Goal: Task Accomplishment & Management: Complete application form

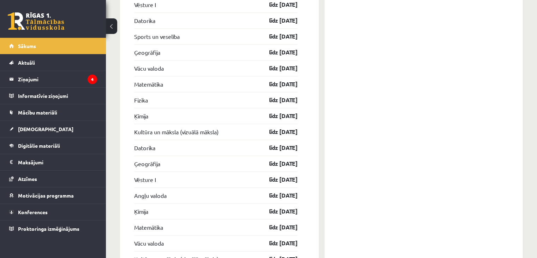
scroll to position [1028, 0]
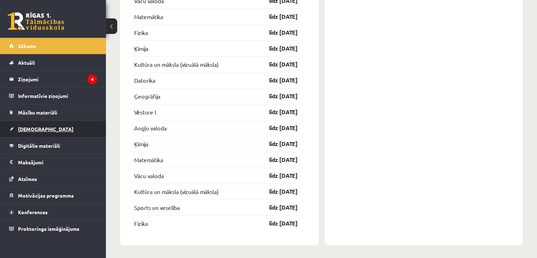
click at [60, 136] on link "[DEMOGRAPHIC_DATA]" at bounding box center [53, 129] width 88 height 16
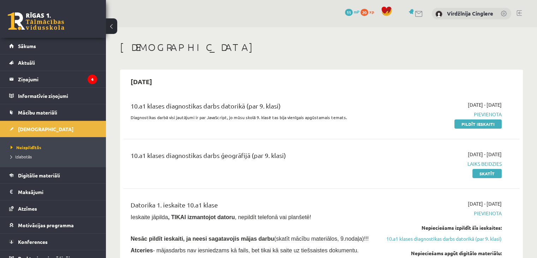
scroll to position [66, 0]
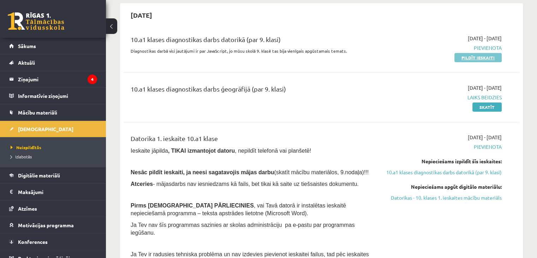
click at [484, 57] on link "Pildīt ieskaiti" at bounding box center [477, 57] width 47 height 9
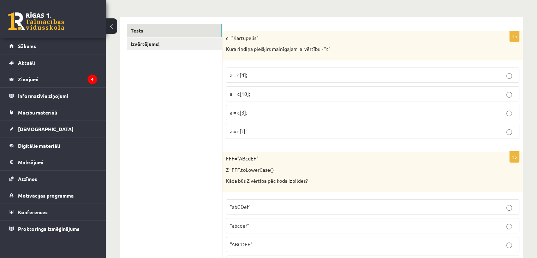
scroll to position [118, 0]
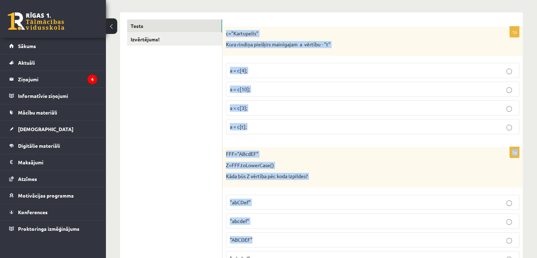
drag, startPoint x: 226, startPoint y: 33, endPoint x: 335, endPoint y: 254, distance: 246.2
copy form "c="Kartupelis" Kura rindiņa piešķirs mainīgajam a vērtību - "t" a = c[4]; a = c…"
click at [261, 100] on label "a = c[3];" at bounding box center [372, 107] width 293 height 15
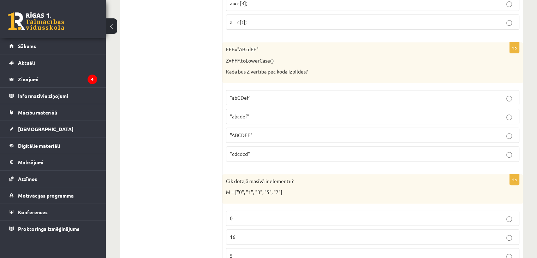
scroll to position [218, 0]
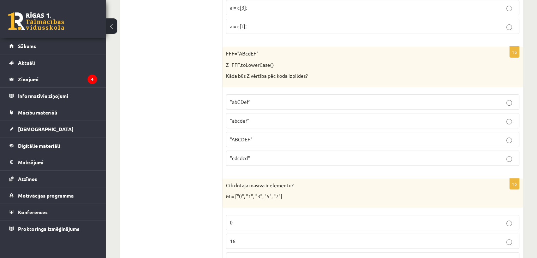
click at [241, 122] on span ""abcdef"" at bounding box center [239, 120] width 19 height 6
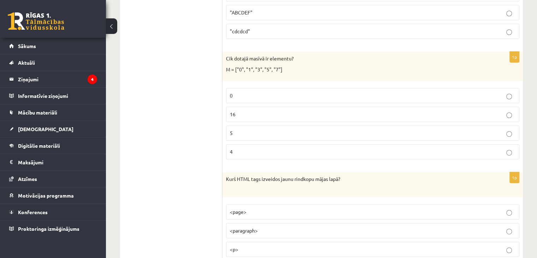
scroll to position [380, 0]
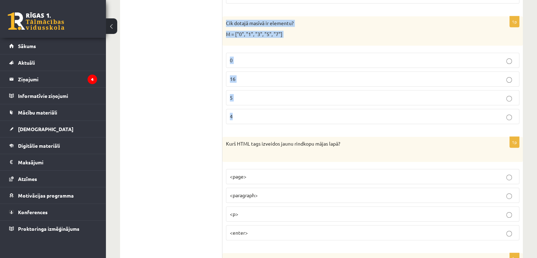
drag, startPoint x: 226, startPoint y: 19, endPoint x: 304, endPoint y: 111, distance: 120.0
click at [304, 111] on div "1p Cik dotajā masīvā ir elementu? M = ["0", "1", "3", "5", "7"] 0 16 5 4" at bounding box center [372, 72] width 300 height 113
copy div "Cik dotajā masīvā ir elementu? M = ["0", "1", "3", "5", "7"] 0 16 5 4"
click at [259, 95] on p "5" at bounding box center [373, 97] width 286 height 7
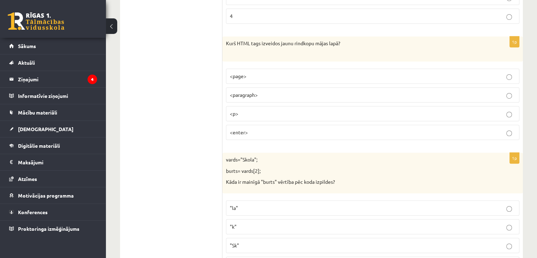
scroll to position [485, 0]
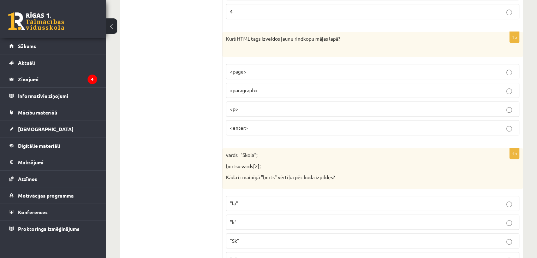
click at [345, 117] on fieldset "<page> <paragraph> <p> <enter>" at bounding box center [372, 98] width 293 height 77
click at [349, 125] on p "<enter>" at bounding box center [373, 127] width 286 height 7
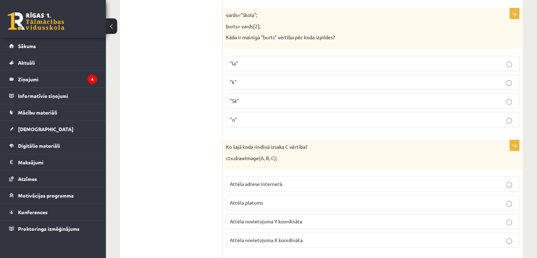
scroll to position [621, 0]
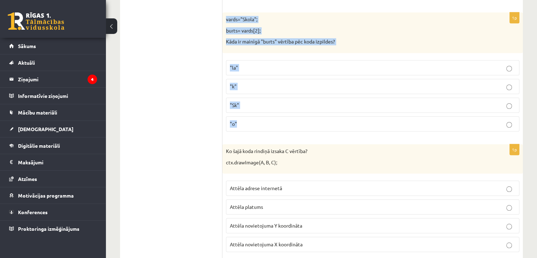
drag, startPoint x: 226, startPoint y: 16, endPoint x: 302, endPoint y: 115, distance: 124.8
click at [302, 115] on div "1p vards="Skola"; burts= vards[2]; Kāda ir mainīgā "burts" vērtība pēc koda izp…" at bounding box center [372, 74] width 300 height 125
copy div "vards="Skola"; burts= vards[2]; Kāda ir mainīgā "burts" vērtība pēc koda izpild…"
click at [245, 124] on p ""o"" at bounding box center [373, 123] width 286 height 7
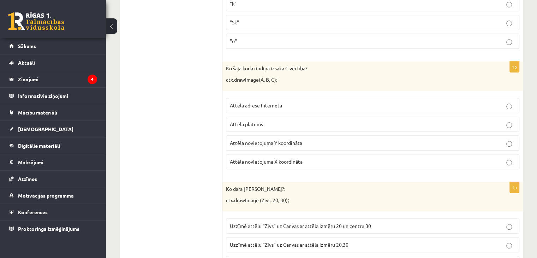
scroll to position [708, 0]
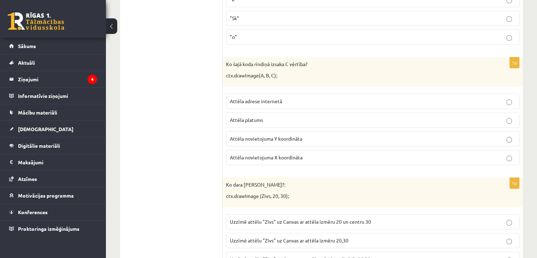
click at [279, 119] on p "Attēla platums" at bounding box center [373, 119] width 286 height 7
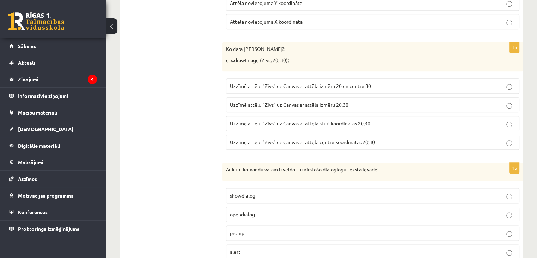
scroll to position [848, 0]
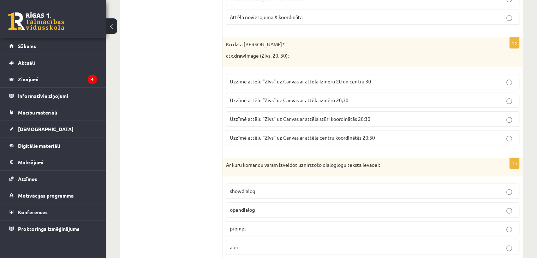
click at [314, 147] on div "1p Ko dara koda rindiņa?: ctx.drawImage (Zivs, 20, 30); Uzzīmē attēlu "Zivs" uz…" at bounding box center [372, 93] width 300 height 113
click at [311, 137] on p "Uzzīmē attēlu "Zivs" uz Canvas ar attēla centru koordinātās 20;30" at bounding box center [373, 137] width 286 height 7
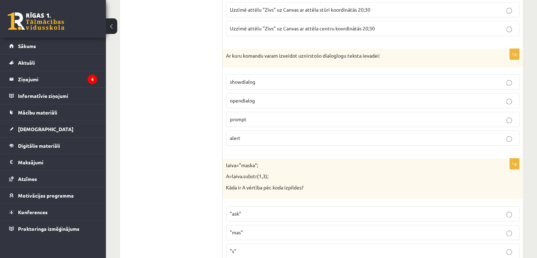
scroll to position [953, 0]
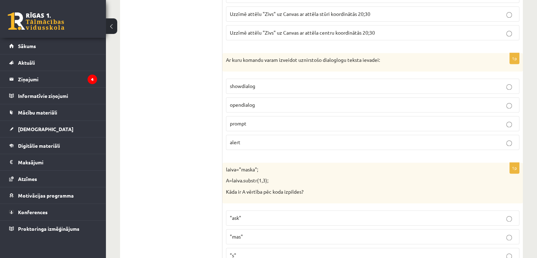
click at [425, 82] on p "showdialog" at bounding box center [373, 85] width 286 height 7
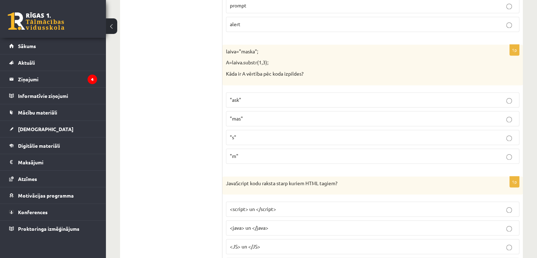
scroll to position [1075, 0]
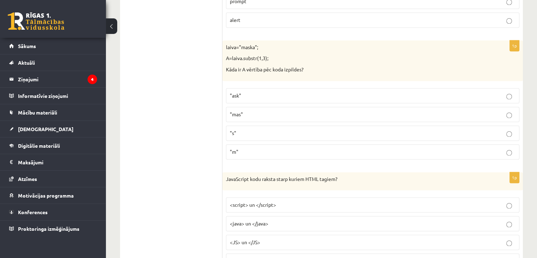
click at [234, 148] on span ""m"" at bounding box center [234, 151] width 8 height 6
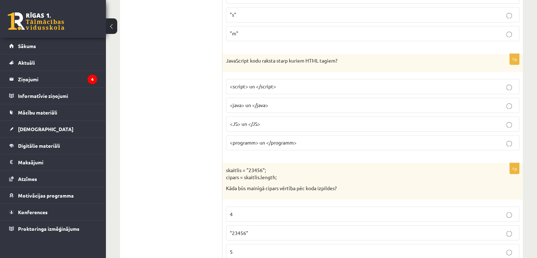
scroll to position [1202, 0]
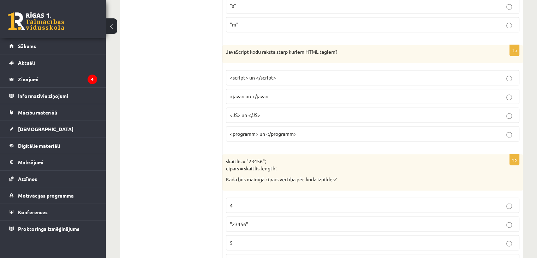
click at [418, 74] on p "<script> un </script>" at bounding box center [373, 77] width 286 height 7
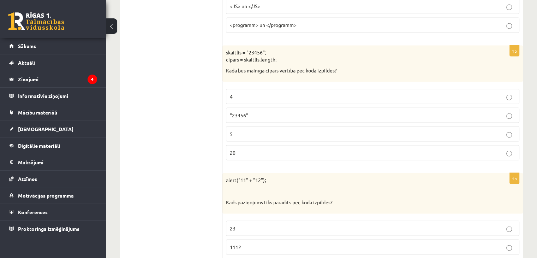
scroll to position [1319, 0]
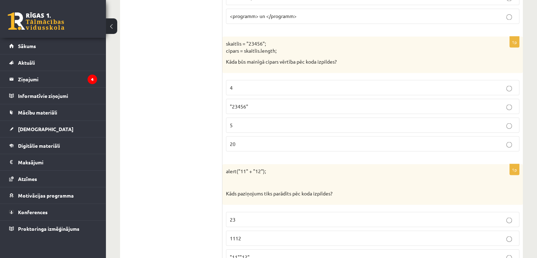
click at [260, 140] on p "20" at bounding box center [373, 143] width 286 height 7
click at [306, 80] on label "4" at bounding box center [372, 87] width 293 height 15
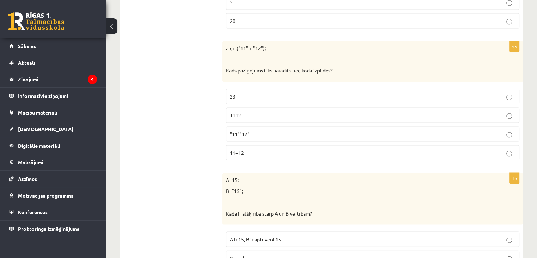
scroll to position [1451, 0]
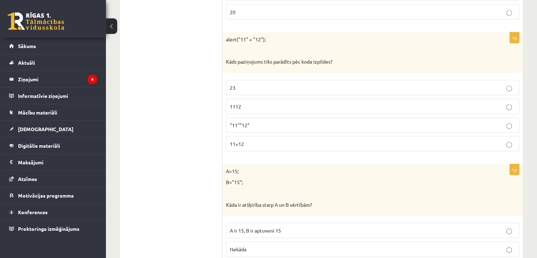
click at [369, 84] on p "23" at bounding box center [373, 87] width 286 height 7
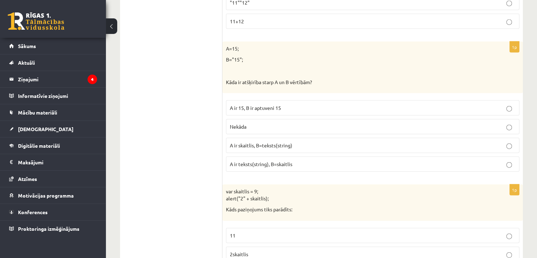
scroll to position [1569, 0]
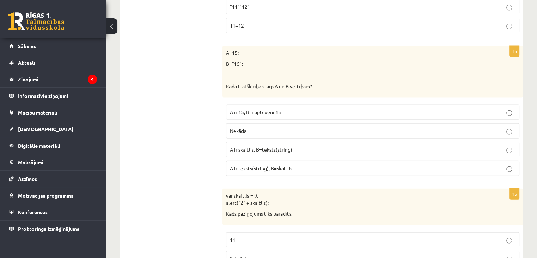
click at [443, 165] on p "A ir teksts(string), B=skaitlis" at bounding box center [373, 168] width 286 height 7
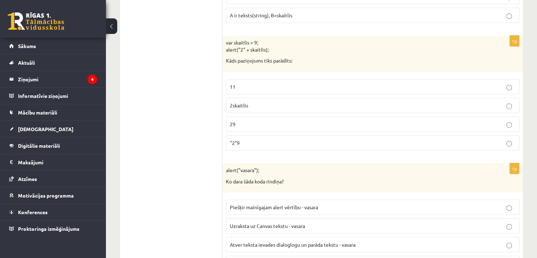
scroll to position [1727, 0]
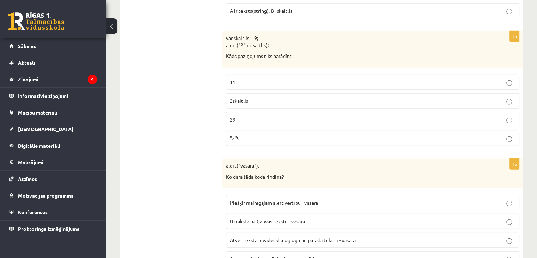
click at [462, 135] on p ""2"9" at bounding box center [373, 138] width 286 height 7
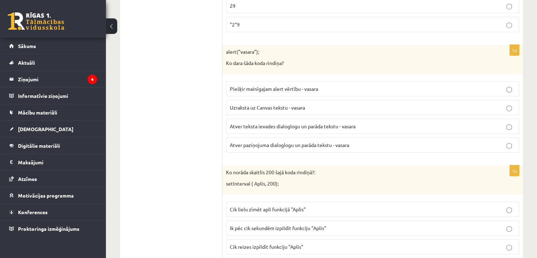
scroll to position [1827, 0]
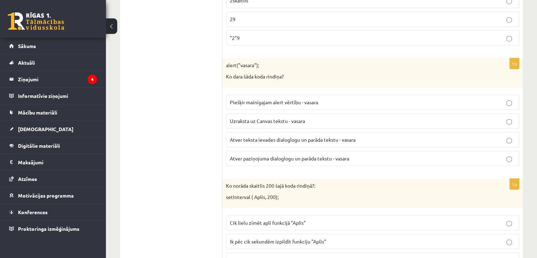
click at [447, 95] on label "Piešķir mainīgajam alert vērtību - vasara" at bounding box center [372, 102] width 293 height 15
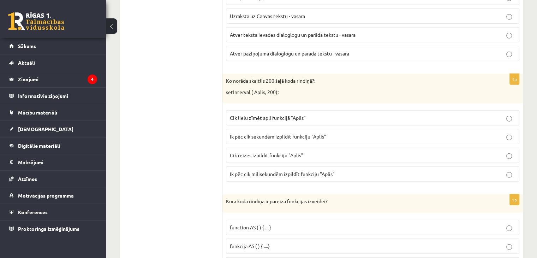
scroll to position [1936, 0]
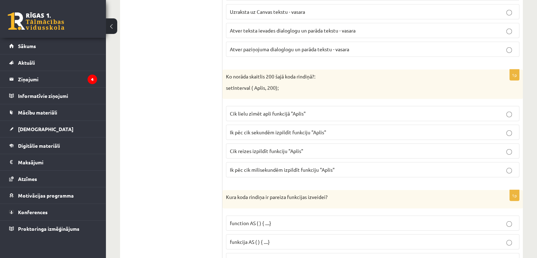
click at [347, 129] on p "Ik pēc cik sekundēm izpildīt funkciju "Aplis"" at bounding box center [373, 132] width 286 height 7
click at [463, 110] on label "Cik lielu zīmēt apli funkcijā "Aplis"" at bounding box center [372, 113] width 293 height 15
click at [464, 147] on p "Cik reizes izpildīt funkciju "Aplis"" at bounding box center [373, 150] width 286 height 7
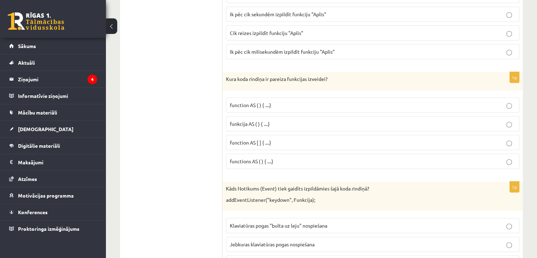
scroll to position [2058, 0]
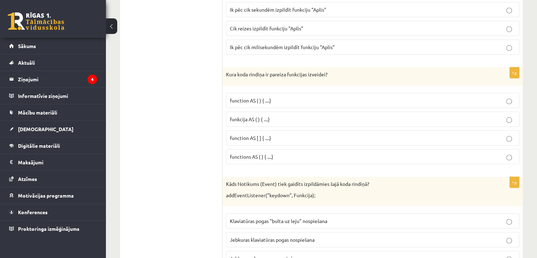
click at [437, 133] on label "function AS [ ] { ....}" at bounding box center [372, 137] width 293 height 15
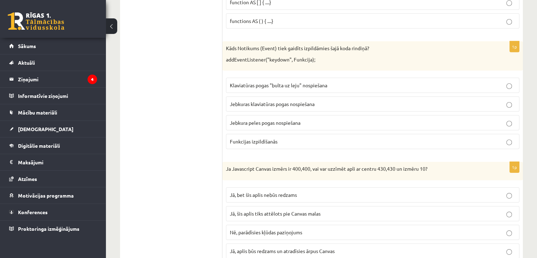
scroll to position [2185, 0]
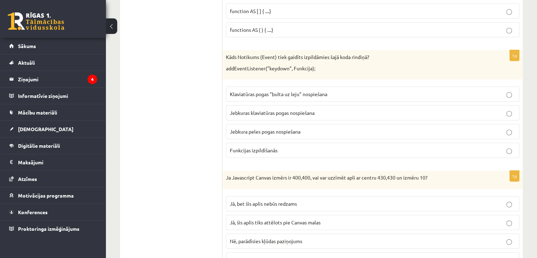
click at [343, 147] on p "Funkcijas izpildīšanās" at bounding box center [373, 150] width 286 height 7
click at [479, 88] on label "Klaviatūras pogas "bulta uz leju" nospiešana" at bounding box center [372, 94] width 293 height 15
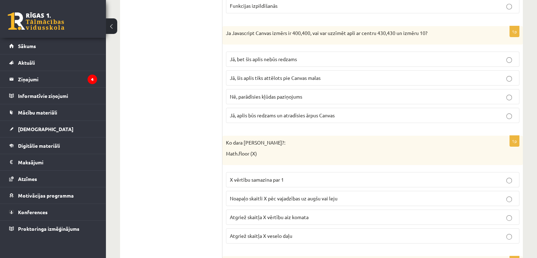
scroll to position [2316, 0]
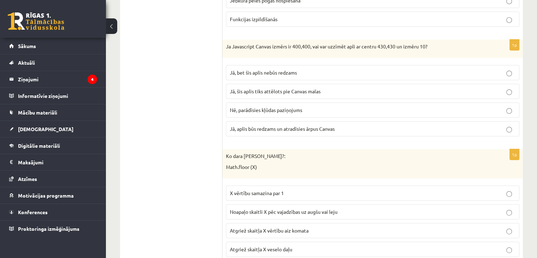
click at [298, 125] on span "Jā, aplis būs redzams un atradīsies ārpus Canvas" at bounding box center [282, 128] width 105 height 6
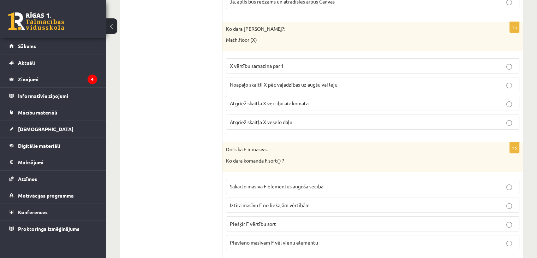
scroll to position [2452, 0]
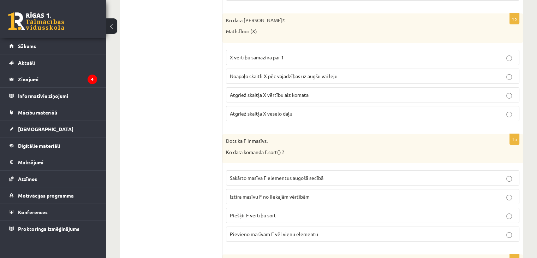
click at [441, 72] on p "Noapaļo skaitli X pēc vajadzības uz augšu vai leju" at bounding box center [373, 75] width 286 height 7
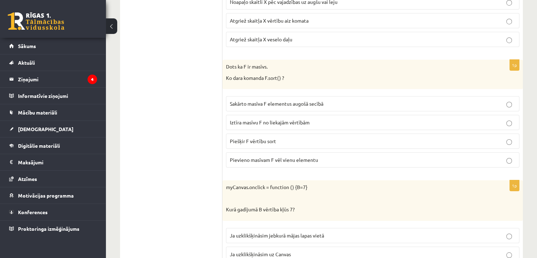
scroll to position [2530, 0]
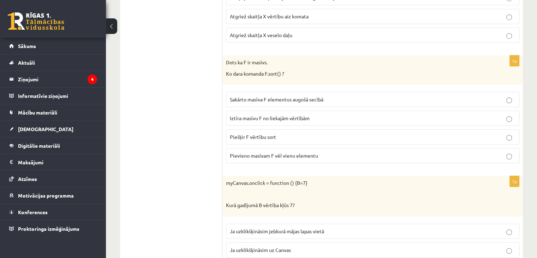
click at [343, 92] on label "Sakārto masīva F elementus augošā secībā" at bounding box center [372, 99] width 293 height 15
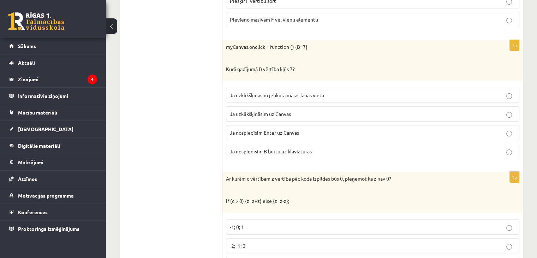
scroll to position [2675, 0]
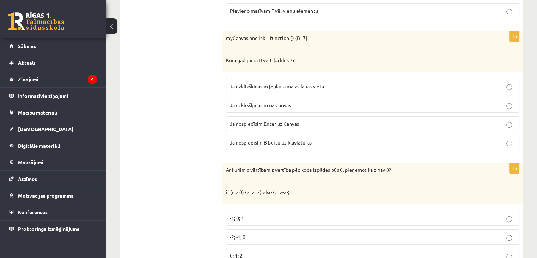
click at [351, 116] on label "Ja nospiedīsim Enter uz Canvas" at bounding box center [372, 123] width 293 height 15
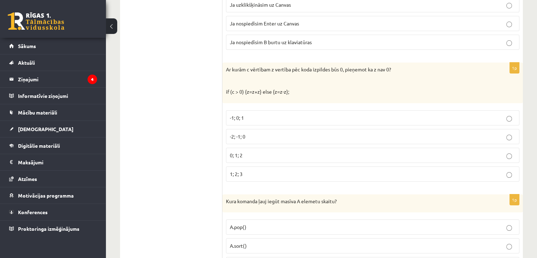
scroll to position [2771, 0]
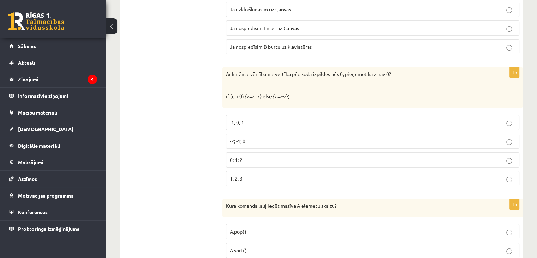
click at [328, 119] on p "-1; 0; 1" at bounding box center [373, 122] width 286 height 7
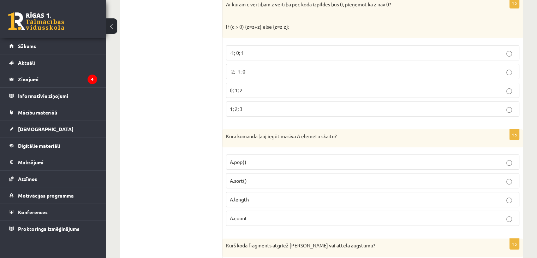
scroll to position [2844, 0]
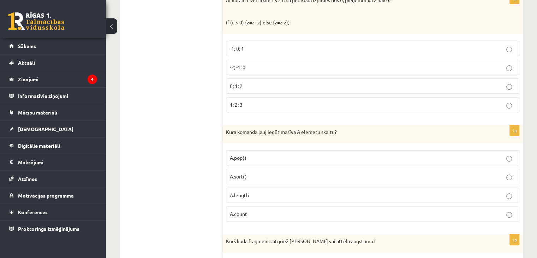
click at [421, 206] on label "A.count" at bounding box center [372, 213] width 293 height 15
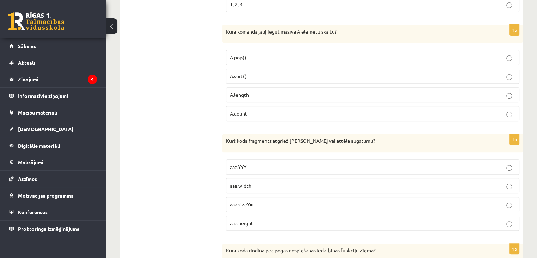
scroll to position [2949, 0]
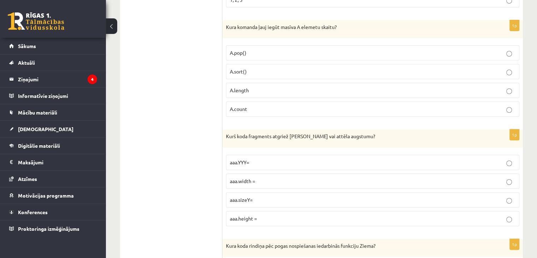
click at [484, 192] on label "aaa.sizeY=" at bounding box center [372, 199] width 293 height 15
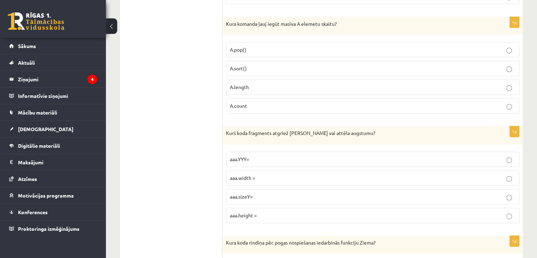
click at [479, 208] on label "aaa.height =" at bounding box center [372, 215] width 293 height 15
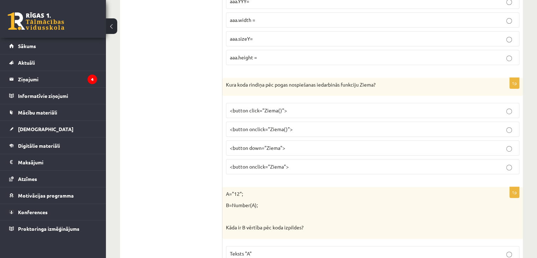
scroll to position [3115, 0]
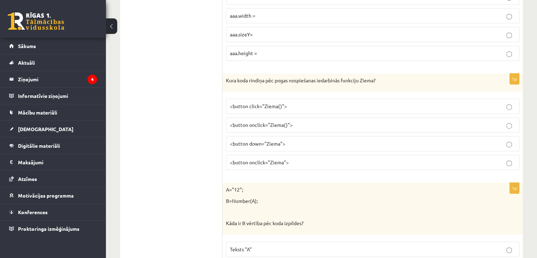
click at [484, 102] on p "<button click="Ziema()">" at bounding box center [373, 105] width 286 height 7
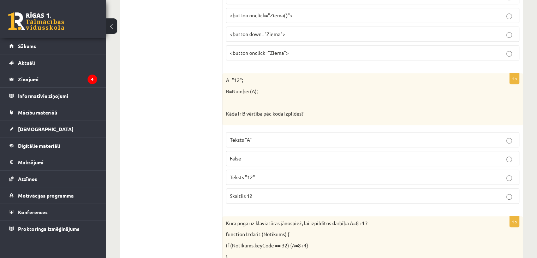
scroll to position [3228, 0]
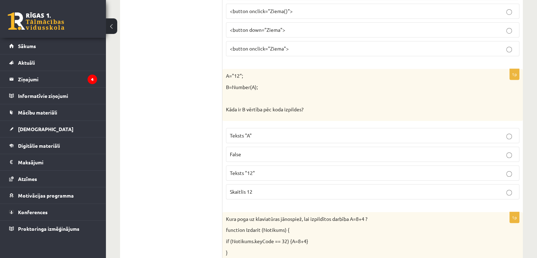
click at [307, 165] on label "Teksts "12"" at bounding box center [372, 172] width 293 height 15
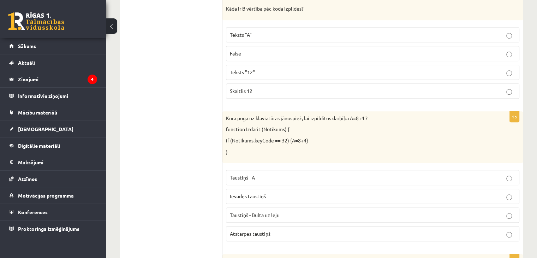
scroll to position [3333, 0]
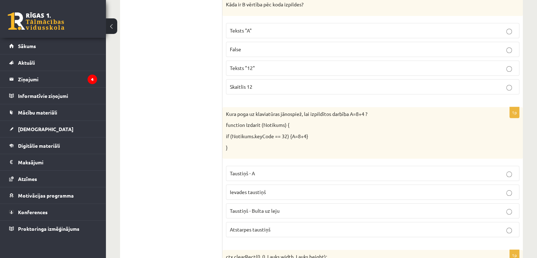
click at [364, 207] on p "Taustiņš - Bulta uz leju" at bounding box center [373, 210] width 286 height 7
click at [473, 222] on label "Atstarpes taustiņš" at bounding box center [372, 229] width 293 height 15
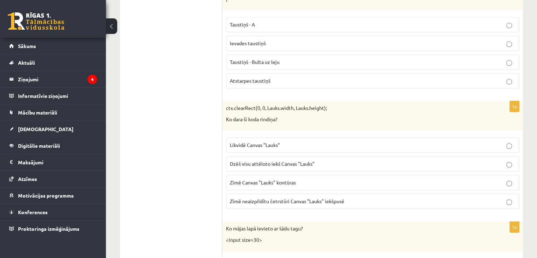
scroll to position [3486, 0]
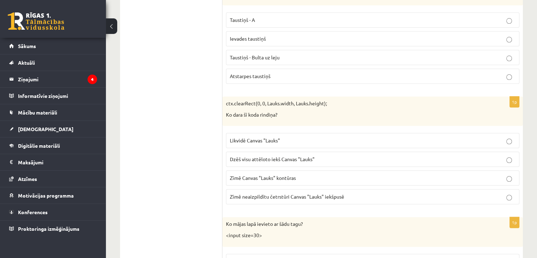
click at [406, 151] on label "Dzēš visu attēloto iekš Canvas "Lauks"" at bounding box center [372, 158] width 293 height 15
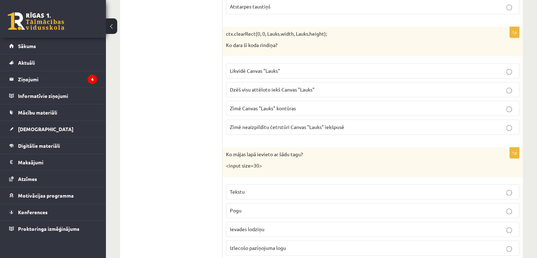
scroll to position [3563, 0]
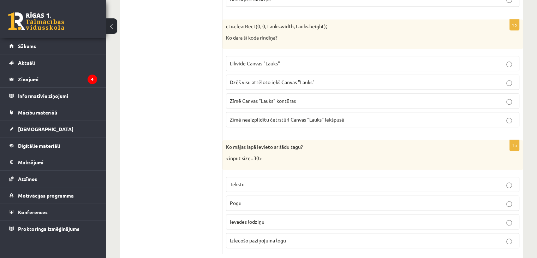
click at [370, 218] on p "Ievades lodziņu" at bounding box center [373, 221] width 286 height 7
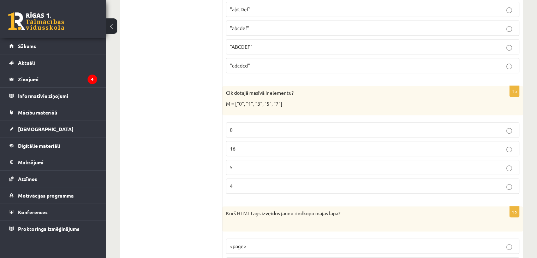
scroll to position [0, 0]
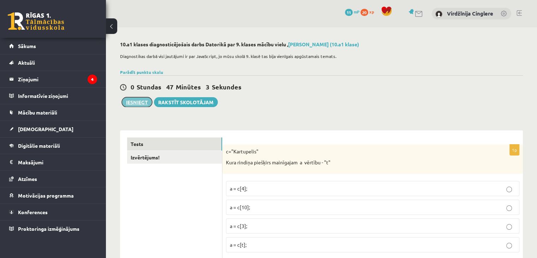
click at [128, 102] on button "Iesniegt" at bounding box center [137, 102] width 30 height 10
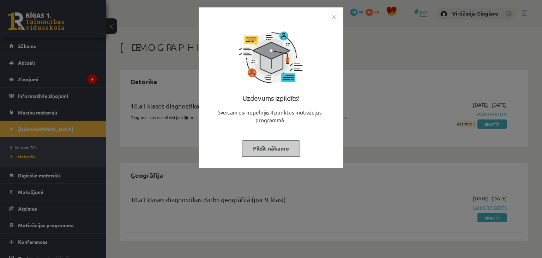
click at [281, 153] on button "Pildīt nākamo" at bounding box center [271, 148] width 58 height 16
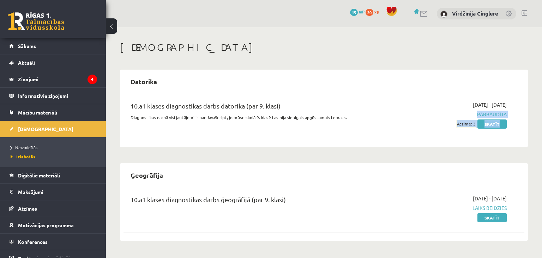
drag, startPoint x: 542, startPoint y: 102, endPoint x: 538, endPoint y: 129, distance: 27.2
click at [538, 129] on div "Ieskaites Datorika 10.a1 klases diagnostikas darbs datorikā (par 9. klasi) Diag…" at bounding box center [324, 140] width 436 height 227
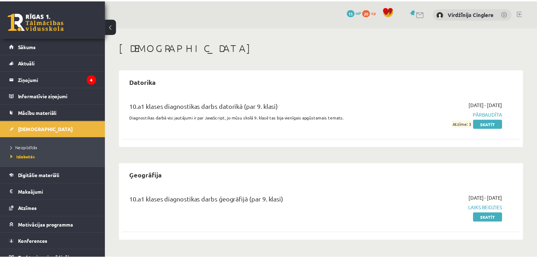
scroll to position [8, 0]
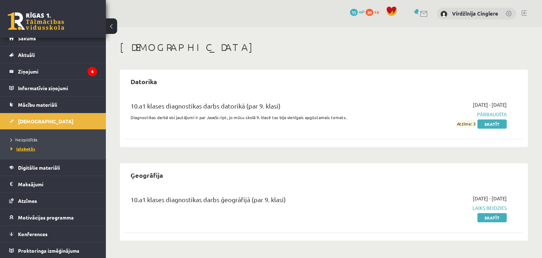
click at [20, 150] on span "Izlabotās" at bounding box center [23, 149] width 25 height 6
click at [29, 138] on span "Neizpildītās" at bounding box center [24, 140] width 27 height 6
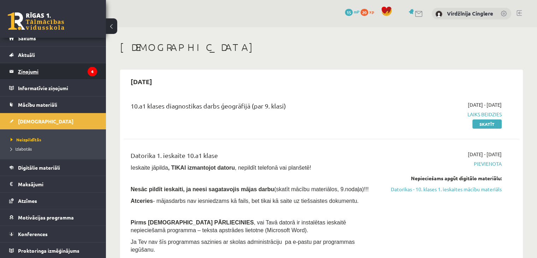
click at [31, 72] on legend "Ziņojumi 4" at bounding box center [57, 71] width 79 height 16
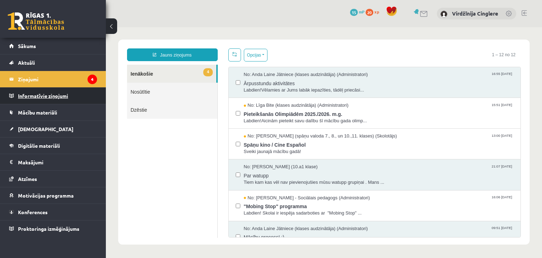
click at [38, 88] on legend "Informatīvie ziņojumi 0" at bounding box center [57, 96] width 79 height 16
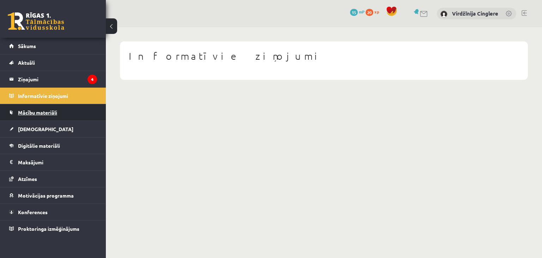
click at [31, 115] on link "Mācību materiāli" at bounding box center [53, 112] width 88 height 16
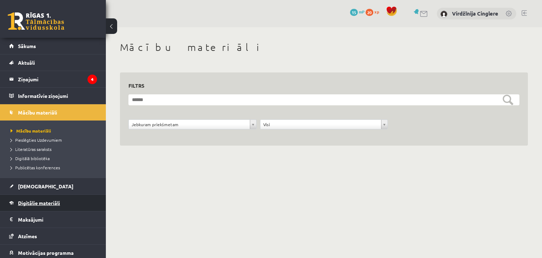
click at [36, 199] on span "Digitālie materiāli" at bounding box center [39, 202] width 42 height 6
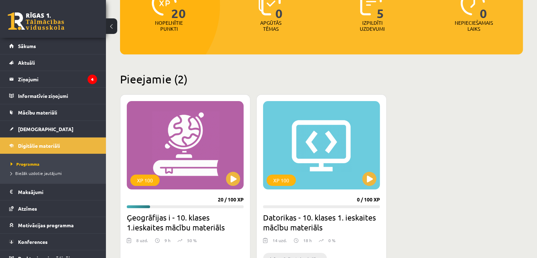
scroll to position [111, 0]
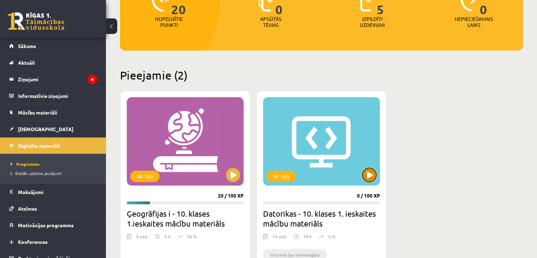
click at [370, 173] on button at bounding box center [369, 175] width 14 height 14
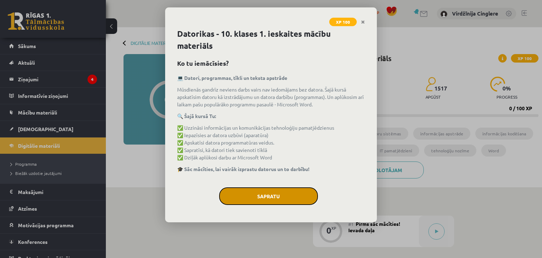
click at [275, 193] on button "Sapratu" at bounding box center [268, 196] width 99 height 18
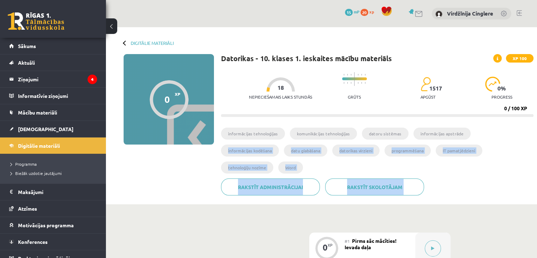
drag, startPoint x: 421, startPoint y: 204, endPoint x: 470, endPoint y: 144, distance: 78.1
click at [470, 144] on ul "informācijas tehnoloģijas komunikācijas tehnoloģijas datoru sistēmas informācij…" at bounding box center [377, 152] width 312 height 51
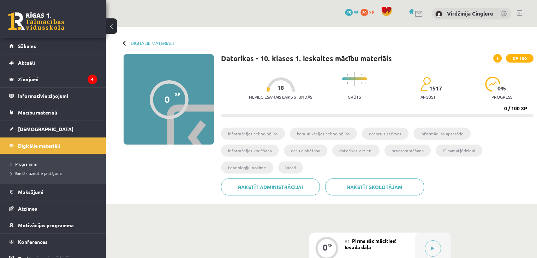
drag, startPoint x: 542, startPoint y: 4, endPoint x: 364, endPoint y: 40, distance: 181.3
click at [364, 40] on div "Digitālie materiāli 0 XP XP 100 0 / 100 XP Datorikas - 10. klases 1. ieskaites …" at bounding box center [321, 115] width 431 height 177
click at [432, 240] on button at bounding box center [433, 248] width 16 height 16
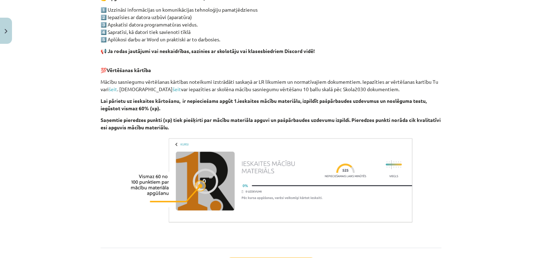
scroll to position [491, 0]
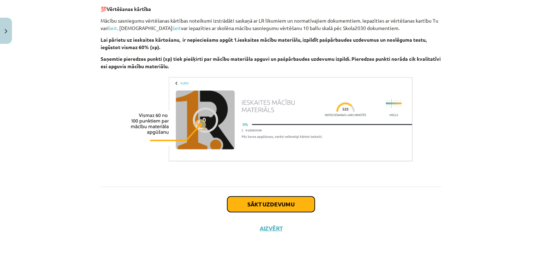
click at [243, 208] on button "Sākt uzdevumu" at bounding box center [271, 204] width 88 height 16
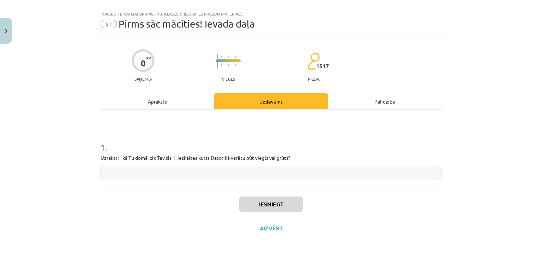
scroll to position [10, 0]
click at [222, 171] on input "text" at bounding box center [271, 173] width 341 height 14
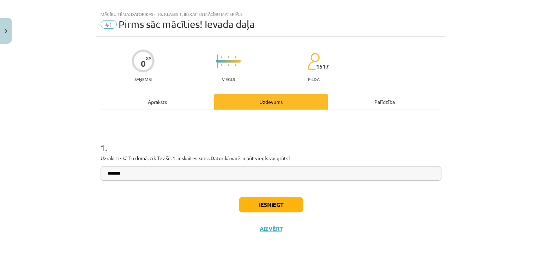
type input "*******"
click at [259, 202] on button "Iesniegt" at bounding box center [271, 205] width 64 height 16
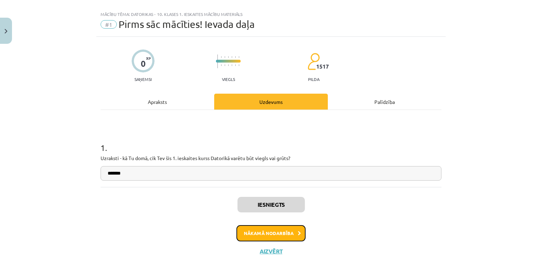
click at [254, 236] on button "Nākamā nodarbība" at bounding box center [271, 233] width 69 height 16
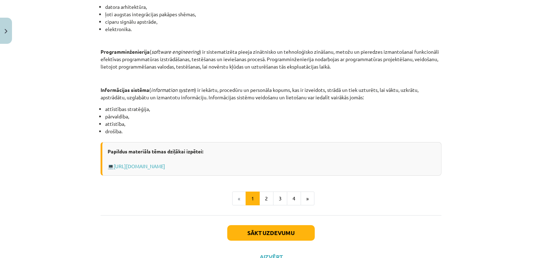
scroll to position [321, 0]
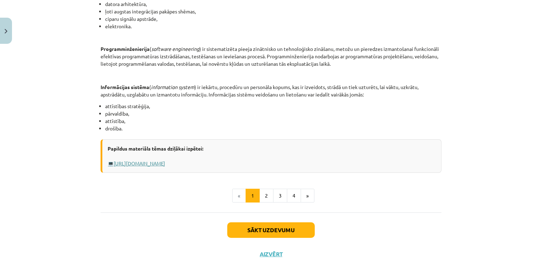
click at [141, 162] on link "[URL][DOMAIN_NAME]" at bounding box center [140, 163] width 52 height 6
click at [247, 224] on button "Sākt uzdevumu" at bounding box center [271, 230] width 88 height 16
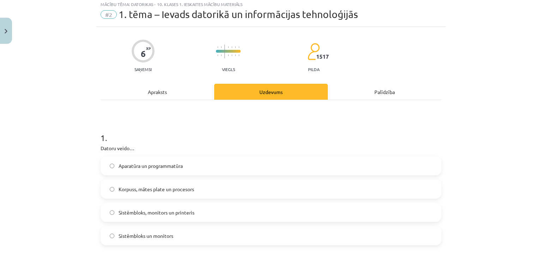
scroll to position [18, 0]
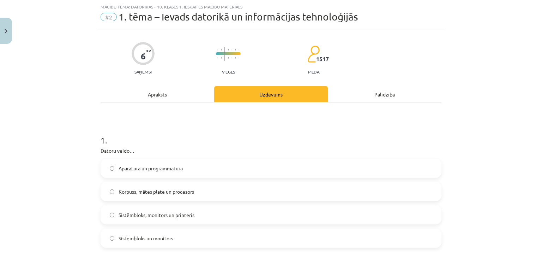
click at [195, 192] on label "Korpuss, mātes plate un procesors" at bounding box center [271, 192] width 340 height 18
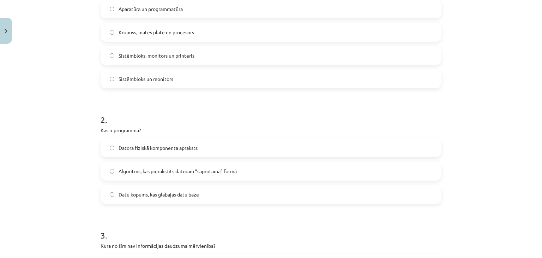
scroll to position [178, 0]
drag, startPoint x: 97, startPoint y: 128, endPoint x: 144, endPoint y: 129, distance: 46.6
click at [144, 129] on p "Kas ir programma?" at bounding box center [271, 128] width 341 height 7
copy p "Kas ir programma?"
click at [154, 191] on span "Datu kopums, kas glabājas datu bāzē" at bounding box center [159, 193] width 81 height 7
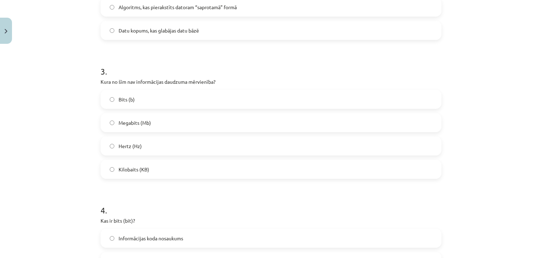
scroll to position [343, 0]
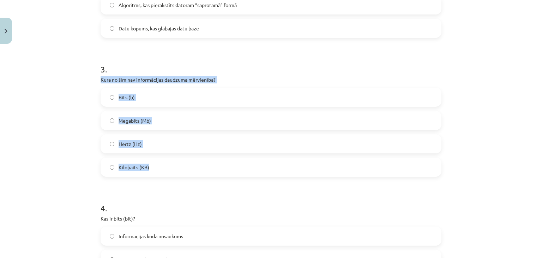
drag, startPoint x: 98, startPoint y: 79, endPoint x: 173, endPoint y: 167, distance: 115.5
click at [173, 167] on div "3 . Kura no šīm nav informācijas daudzuma mērvienība? Bits (b) Megabits (Mb) He…" at bounding box center [271, 114] width 341 height 125
copy div "Kura no šīm nav informācijas daudzuma mērvienība? Bits (b) Megabits (Mb) Hertz …"
click at [149, 144] on label "Hertz (Hz)" at bounding box center [271, 144] width 340 height 18
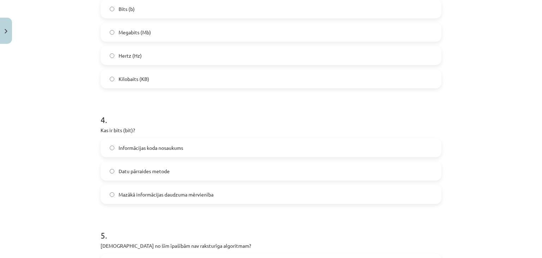
scroll to position [434, 0]
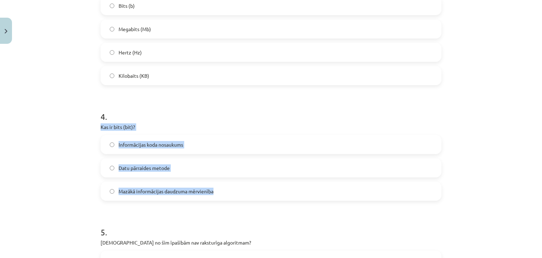
drag, startPoint x: 96, startPoint y: 127, endPoint x: 217, endPoint y: 187, distance: 135.3
click at [217, 187] on div "6 XP Saņemsi Viegls 1517 pilda Apraksts Uzdevums Palīdzība 1 . Datoru veido… Ap…" at bounding box center [271, 54] width 350 height 883
copy div "Kas ir bits (bit)? Informācijas koda nosaukums Datu pārraides metode Mazākā inf…"
click at [161, 198] on label "Mazākā informācijas daudzuma mērvienība" at bounding box center [271, 191] width 340 height 18
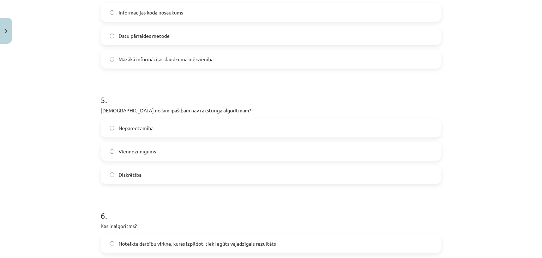
scroll to position [569, 0]
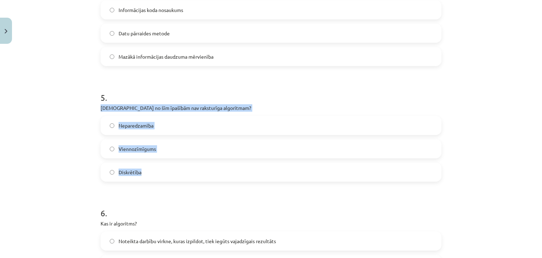
drag, startPoint x: 99, startPoint y: 107, endPoint x: 217, endPoint y: 170, distance: 134.1
click at [217, 170] on div "5 . Kura no šīm īpašībām nav raksturīga algoritmam? Neparedzamība Viennozīmīgum…" at bounding box center [271, 130] width 341 height 101
copy div "[DEMOGRAPHIC_DATA] no šīm īpašībām nav raksturīga algoritmam? Neparedzamība Vie…"
click at [154, 129] on label "Neparedzamība" at bounding box center [271, 126] width 340 height 18
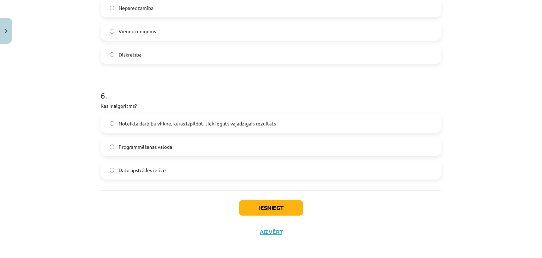
scroll to position [687, 0]
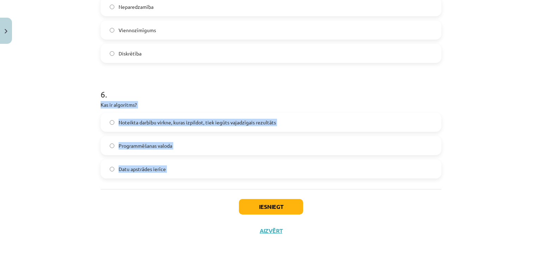
drag, startPoint x: 98, startPoint y: 105, endPoint x: 217, endPoint y: 205, distance: 155.8
copy div "Kas ir algoritms? Noteikta darbību virkne, kuras izpildot, tiek iegūts vajadzīg…"
click at [177, 113] on label "Noteikta darbību virkne, kuras izpildot, tiek iegūts vajadzīgais rezultāts" at bounding box center [271, 122] width 340 height 18
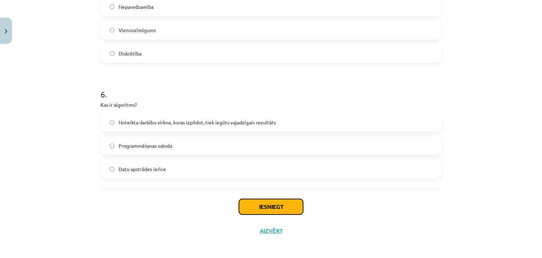
click at [285, 210] on button "Iesniegt" at bounding box center [271, 207] width 64 height 16
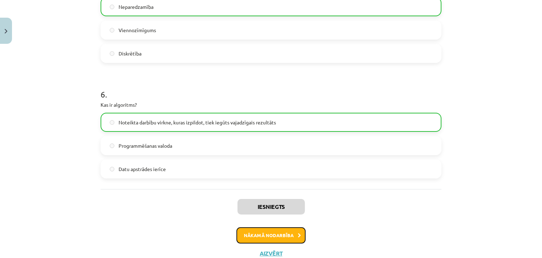
click at [290, 234] on button "Nākamā nodarbība" at bounding box center [271, 235] width 69 height 16
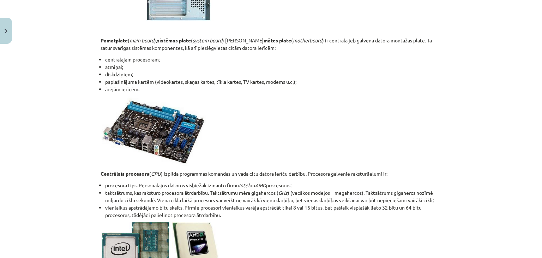
scroll to position [910, 0]
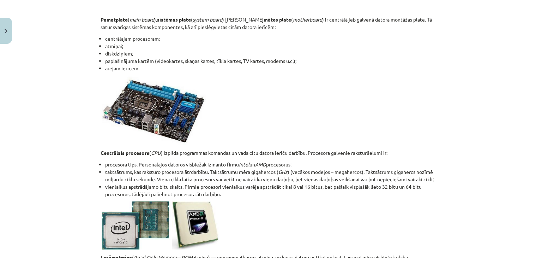
click at [535, 190] on div "Mācību tēma: Datorikas - 10. klases 1. ieskaites mācību materiāls #3 2. tēma – …" at bounding box center [271, 129] width 542 height 258
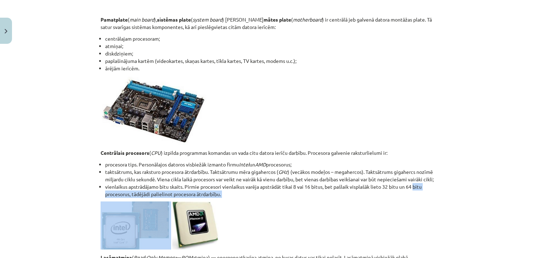
click at [535, 187] on div "Mācību tēma: Datorikas - 10. klases 1. ieskaites mācību materiāls #3 2. tēma – …" at bounding box center [271, 129] width 542 height 258
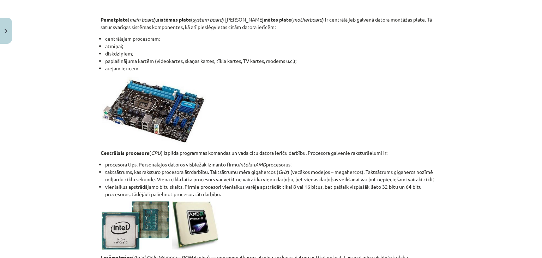
click at [513, 98] on div "Mācību tēma: Datorikas - 10. klases 1. ieskaites mācību materiāls #3 2. tēma – …" at bounding box center [271, 129] width 542 height 258
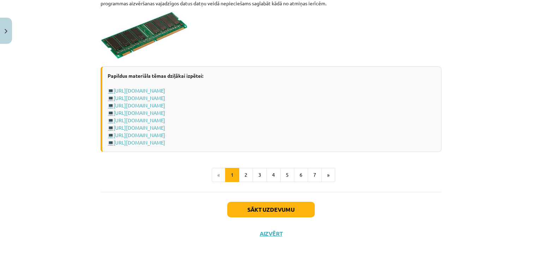
scroll to position [1251, 0]
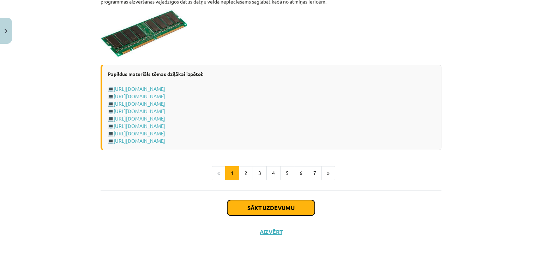
click at [271, 205] on button "Sākt uzdevumu" at bounding box center [271, 208] width 88 height 16
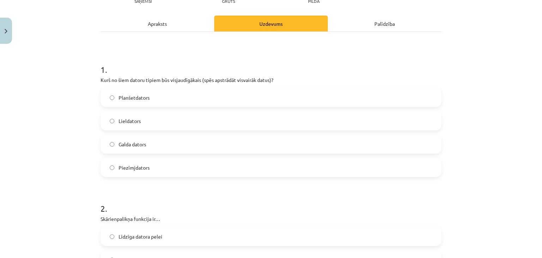
scroll to position [90, 0]
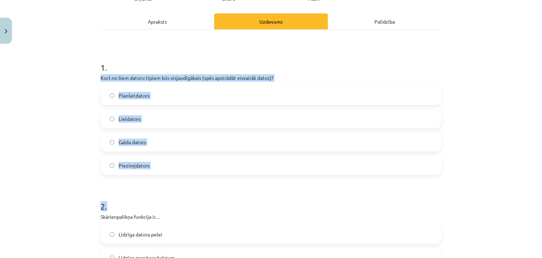
drag, startPoint x: 98, startPoint y: 77, endPoint x: 221, endPoint y: 175, distance: 157.3
copy form "Kurš no šiem datoru tipiem būs visjaudīgākais (spēs apstrādāt visvairāk datus)?…"
click at [151, 123] on label "Lieldators" at bounding box center [271, 119] width 340 height 18
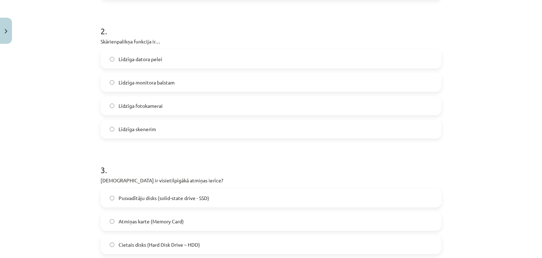
scroll to position [270, 0]
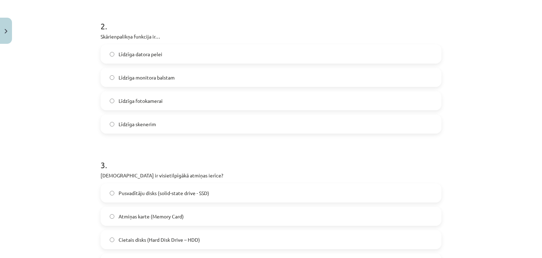
drag, startPoint x: 98, startPoint y: 35, endPoint x: 213, endPoint y: 120, distance: 143.1
click at [213, 120] on div "2 . Skārienpalikņa funkcija ir… Līdzīga datora pelei Līdzīga monitora balstam L…" at bounding box center [271, 71] width 341 height 125
copy div "Skārienpalikņa funkcija ir… Līdzīga datora pelei Līdzīga monitora balstam Līdzī…"
click at [154, 56] on span "Līdzīga datora pelei" at bounding box center [141, 53] width 44 height 7
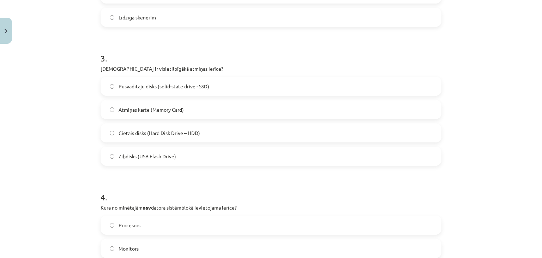
scroll to position [378, 0]
drag, startPoint x: 97, startPoint y: 67, endPoint x: 211, endPoint y: 148, distance: 140.8
click at [211, 148] on div "6 XP Saņemsi Grūts 1517 pilda Apraksts Uzdevums Palīdzība 1 . Kurš no šiem dato…" at bounding box center [271, 156] width 350 height 976
copy div "[DEMOGRAPHIC_DATA] ir visietilpīgākā atmiņas ierīce? Pusvadītāju disks (solid-s…"
click at [157, 130] on span "Cietais disks (Hard Disk Drive – HDD)" at bounding box center [160, 131] width 82 height 7
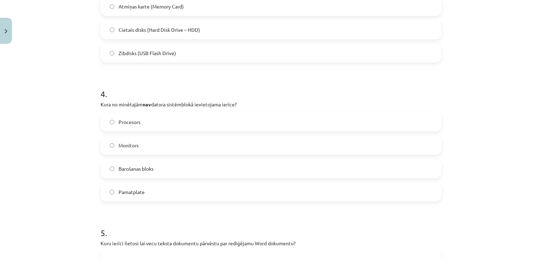
scroll to position [481, 0]
click at [185, 145] on label "Monitors" at bounding box center [271, 144] width 340 height 18
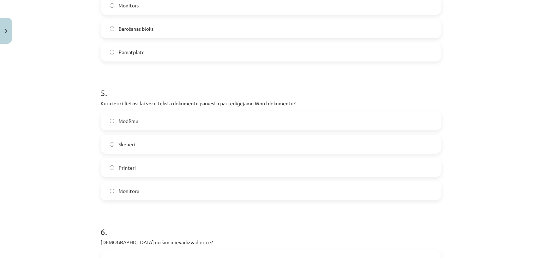
scroll to position [621, 0]
drag, startPoint x: 99, startPoint y: 100, endPoint x: 192, endPoint y: 183, distance: 125.3
click at [192, 183] on div "5 . Kuru ierīci lietosi lai vecu teksta dokumentu pārvēstu par rediģējamu Word …" at bounding box center [271, 136] width 341 height 125
copy div "Kuru ierīci lietosi lai vecu teksta dokumentu pārvēstu par rediģējamu Word doku…"
click at [148, 142] on label "Skeneri" at bounding box center [271, 143] width 340 height 18
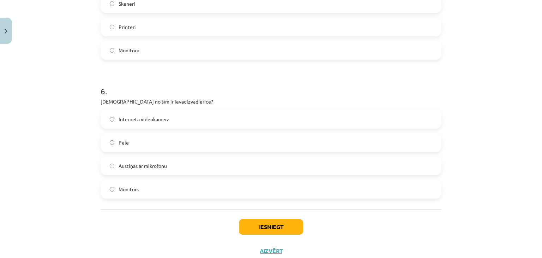
scroll to position [783, 0]
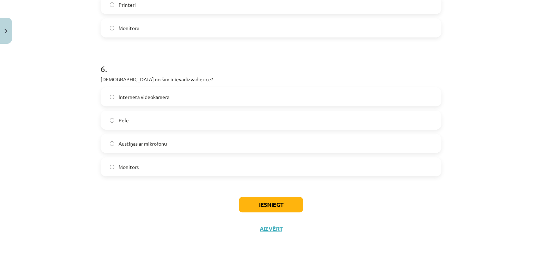
drag, startPoint x: 98, startPoint y: 76, endPoint x: 194, endPoint y: 157, distance: 125.3
click at [194, 157] on div "6 . Kura no šīm ir ievadizvadierīce? Interneta videokamera Pele Austiņas ar mik…" at bounding box center [271, 114] width 341 height 125
copy div "[DEMOGRAPHIC_DATA] no šīm ir ievadizvadierīce? Interneta videokamera Pele Austi…"
click at [176, 143] on label "Austiņas ar mikrofonu" at bounding box center [271, 144] width 340 height 18
click at [281, 204] on button "Iesniegt" at bounding box center [271, 205] width 64 height 16
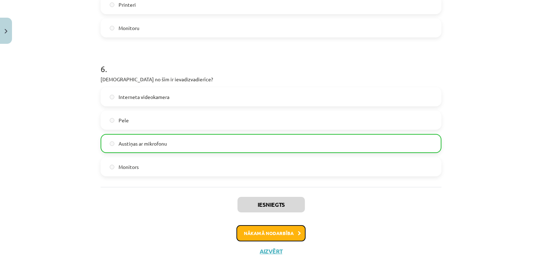
click at [275, 233] on button "Nākamā nodarbība" at bounding box center [271, 233] width 69 height 16
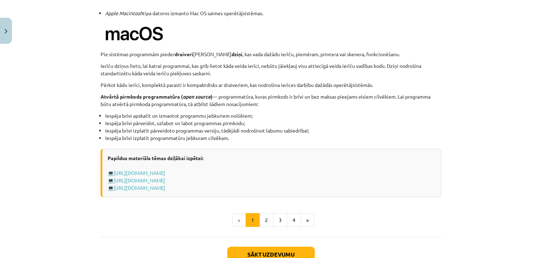
scroll to position [696, 0]
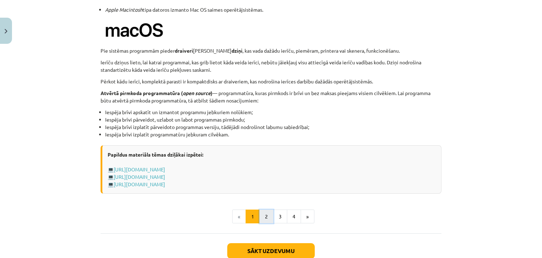
click at [268, 212] on button "2" at bounding box center [267, 216] width 14 height 14
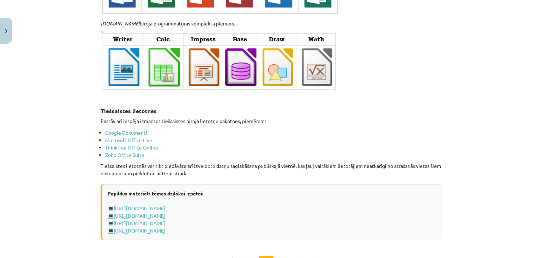
scroll to position [1211, 0]
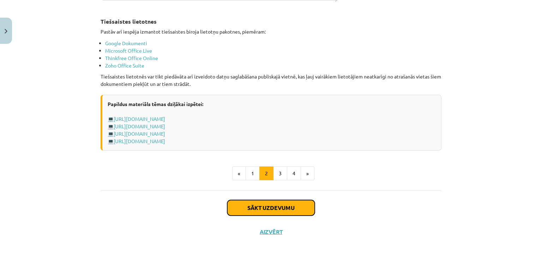
click at [275, 204] on button "Sākt uzdevumu" at bounding box center [271, 208] width 88 height 16
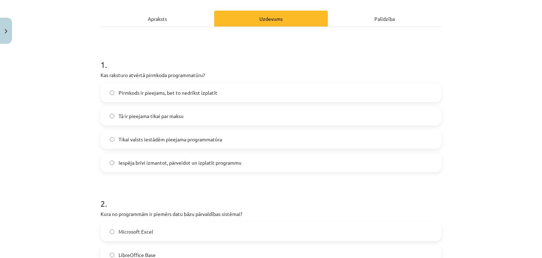
scroll to position [101, 0]
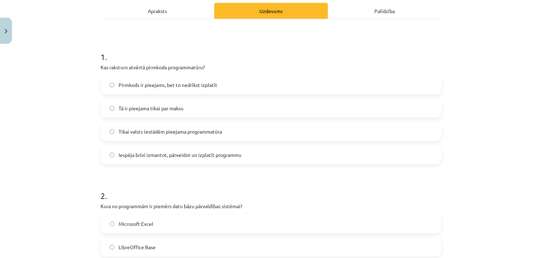
drag, startPoint x: 97, startPoint y: 65, endPoint x: 249, endPoint y: 154, distance: 175.4
click at [176, 146] on label "Iespēja brīvi izmantot, pārveidot un izplatīt programmu" at bounding box center [271, 155] width 340 height 18
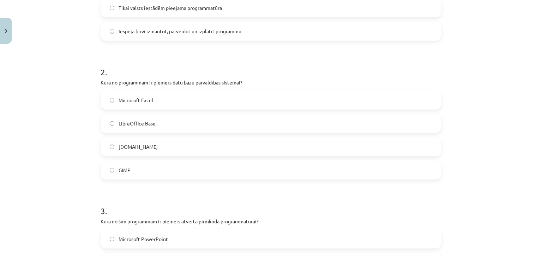
scroll to position [226, 0]
drag, startPoint x: 102, startPoint y: 79, endPoint x: 186, endPoint y: 164, distance: 119.6
click at [186, 164] on div "2 . Kura no programmām ir piemērs datu bāzu pārvaldības sistēmai? Microsoft Exc…" at bounding box center [271, 115] width 341 height 125
click at [174, 123] on label "LibreOffice Base" at bounding box center [271, 122] width 340 height 18
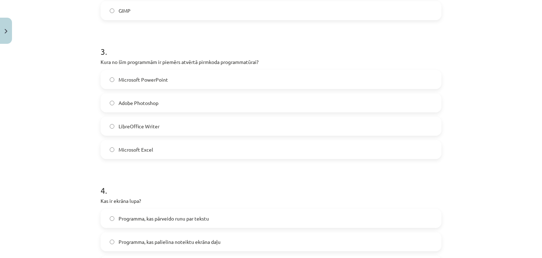
scroll to position [386, 0]
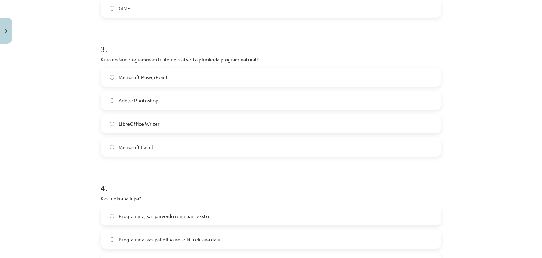
drag, startPoint x: 99, startPoint y: 58, endPoint x: 215, endPoint y: 145, distance: 144.8
click at [215, 145] on div "3 . Kura no šīm programmām ir piemērs atvērtā pirmkoda programmatūrai? Microsof…" at bounding box center [271, 94] width 341 height 125
click at [153, 120] on span "LibreOffice Writer" at bounding box center [139, 123] width 41 height 7
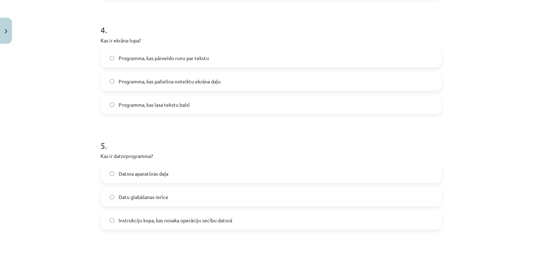
scroll to position [553, 0]
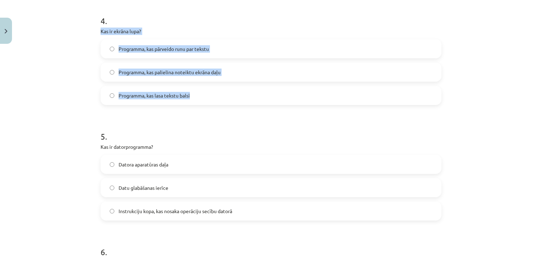
drag, startPoint x: 97, startPoint y: 29, endPoint x: 188, endPoint y: 99, distance: 115.0
click at [149, 77] on label "Programma, kas palielina noteiktu ekrāna daļu" at bounding box center [271, 72] width 340 height 18
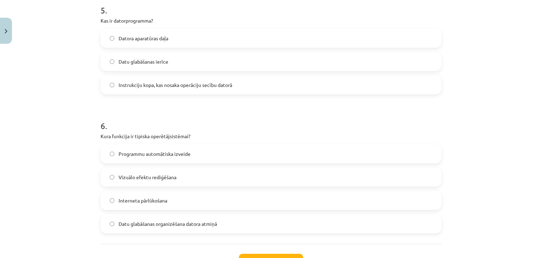
scroll to position [680, 0]
drag, startPoint x: 97, startPoint y: 20, endPoint x: 258, endPoint y: 233, distance: 266.6
click at [193, 81] on span "Instrukciju kopa, kas nosaka operāciju secību datorā" at bounding box center [176, 83] width 114 height 7
click at [189, 218] on label "Datu glabāšanas organizēšana datora atmiņā" at bounding box center [271, 223] width 340 height 18
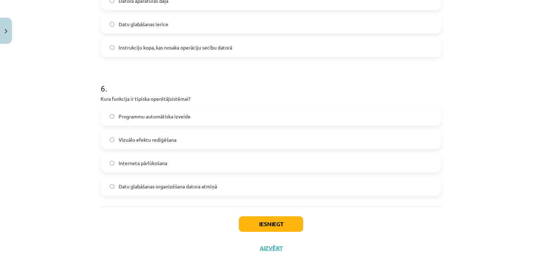
scroll to position [736, 0]
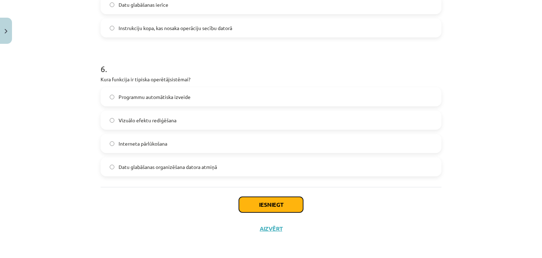
click at [273, 200] on button "Iesniegt" at bounding box center [271, 205] width 64 height 16
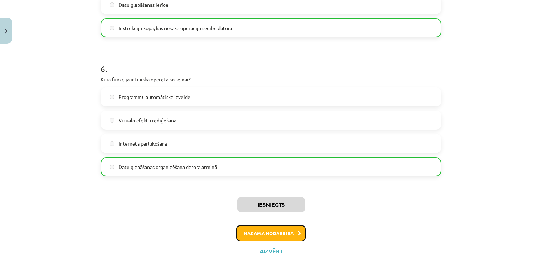
click at [278, 233] on button "Nākamā nodarbība" at bounding box center [271, 233] width 69 height 16
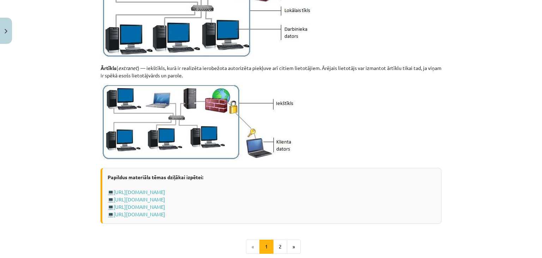
scroll to position [864, 0]
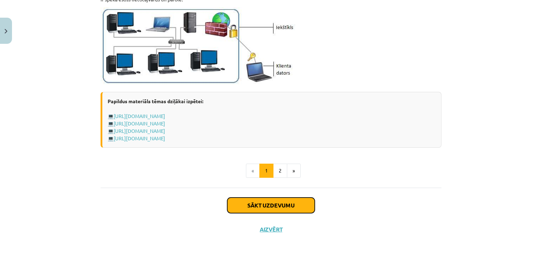
click at [252, 203] on button "Sākt uzdevumu" at bounding box center [271, 205] width 88 height 16
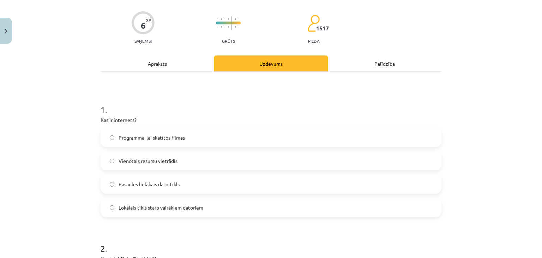
scroll to position [50, 0]
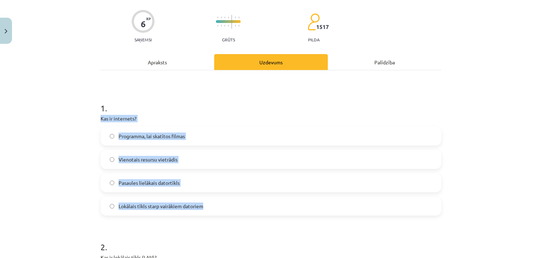
drag, startPoint x: 97, startPoint y: 120, endPoint x: 206, endPoint y: 203, distance: 136.8
click at [152, 179] on span "Pasaules lielākais datortīkls" at bounding box center [149, 182] width 61 height 7
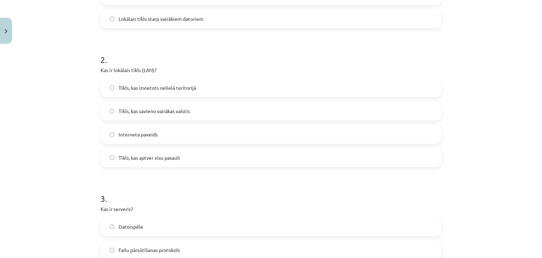
scroll to position [239, 0]
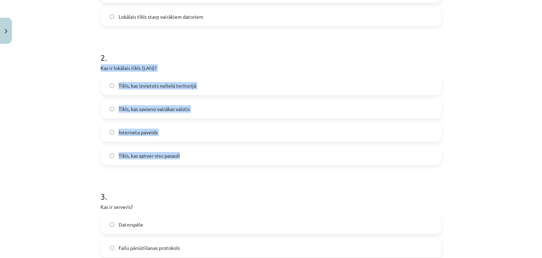
drag, startPoint x: 96, startPoint y: 64, endPoint x: 225, endPoint y: 161, distance: 161.5
click at [197, 81] on label "Tīkls, kas izvietots nelielā teritorijā" at bounding box center [271, 86] width 340 height 18
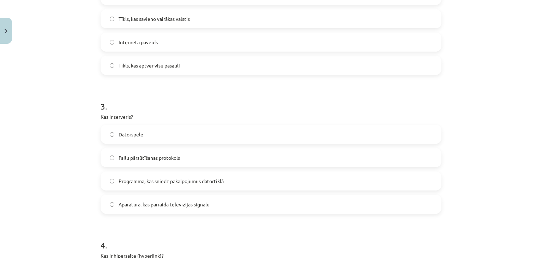
scroll to position [330, 0]
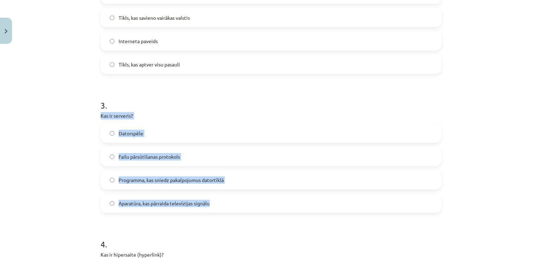
drag, startPoint x: 99, startPoint y: 114, endPoint x: 212, endPoint y: 199, distance: 141.7
click at [212, 199] on div "3 . Kas ir serveris? Datorspēle Failu pārsūtīšanas protokols Programma, kas sni…" at bounding box center [271, 150] width 341 height 125
click at [177, 183] on label "Programma, kas sniedz pakalpojumus datortīklā" at bounding box center [271, 180] width 340 height 18
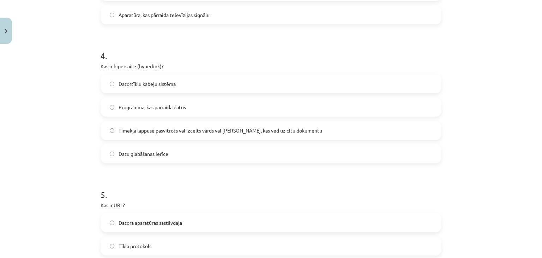
scroll to position [520, 0]
drag, startPoint x: 104, startPoint y: 64, endPoint x: 121, endPoint y: 66, distance: 17.1
click at [121, 66] on p "Kas ir hipersaite (hyperlink)?" at bounding box center [271, 64] width 341 height 7
click at [64, 63] on div "Mācību tēma: Datorikas - 10. klases 1. ieskaites mācību materiāls #5 4. tēma – …" at bounding box center [271, 129] width 542 height 258
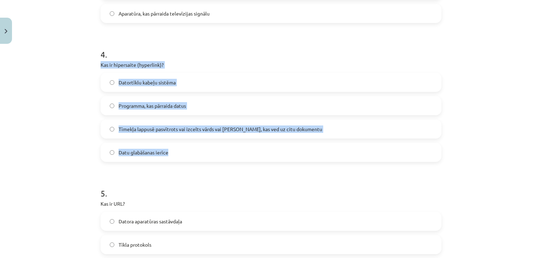
drag, startPoint x: 97, startPoint y: 64, endPoint x: 256, endPoint y: 152, distance: 181.8
click at [256, 152] on div "6 XP Saņemsi Grūts 1517 pilda Apraksts Uzdevums Palīdzība 1 . Kas ir internets?…" at bounding box center [271, 15] width 350 height 976
click at [192, 127] on span "Tīmekļa lappusē pasvītrots vai izcelts vārds vai [PERSON_NAME], kas ved uz citu…" at bounding box center [221, 128] width 204 height 7
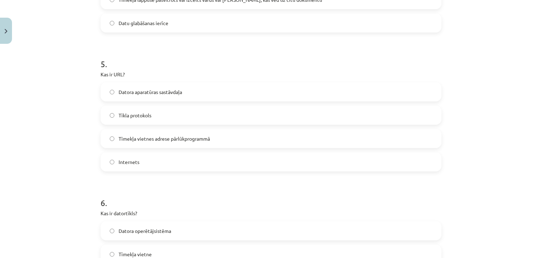
scroll to position [651, 0]
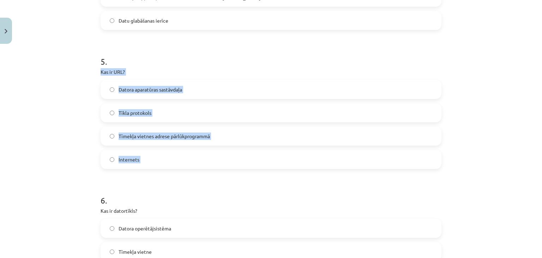
drag, startPoint x: 97, startPoint y: 70, endPoint x: 195, endPoint y: 164, distance: 135.3
click at [182, 131] on label "Tīmekļa vietnes adrese pārlūkprogrammā" at bounding box center [271, 136] width 340 height 18
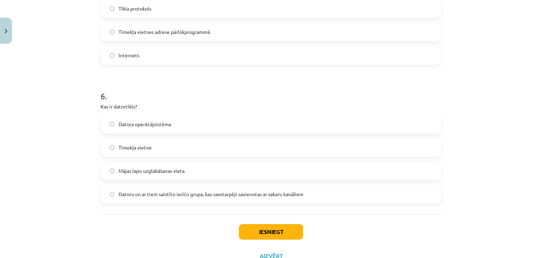
scroll to position [763, 0]
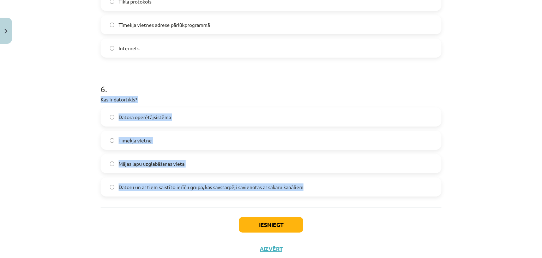
drag, startPoint x: 99, startPoint y: 101, endPoint x: 309, endPoint y: 186, distance: 226.5
click at [309, 186] on div "6 . Kas ir datortīkls? Datora operētājsistēma Tīmekļa vietne Mājas lapu uzglabā…" at bounding box center [271, 134] width 341 height 125
click at [182, 188] on span "Datoru un ar tiem saistīto ierīču grupa, kas savstarpēji savienotas ar sakaru k…" at bounding box center [211, 186] width 185 height 7
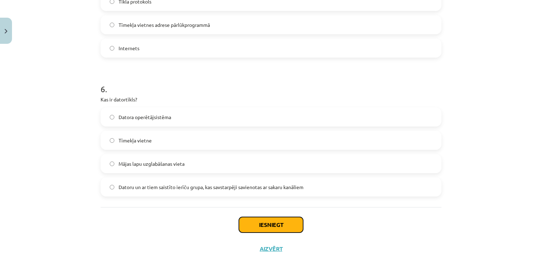
click at [256, 217] on button "Iesniegt" at bounding box center [271, 225] width 64 height 16
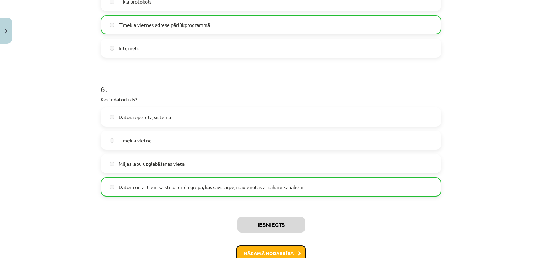
click at [275, 250] on button "Nākamā nodarbība" at bounding box center [271, 253] width 69 height 16
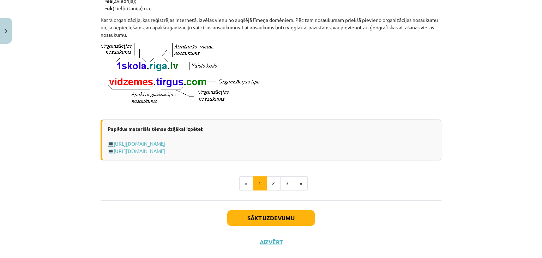
scroll to position [398, 0]
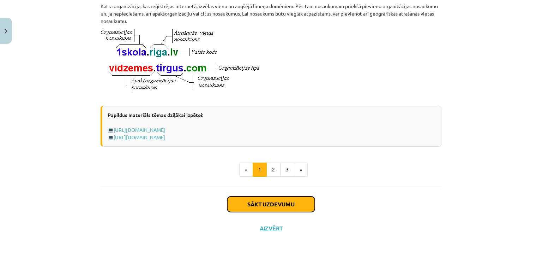
click at [272, 199] on button "Sākt uzdevumu" at bounding box center [271, 204] width 88 height 16
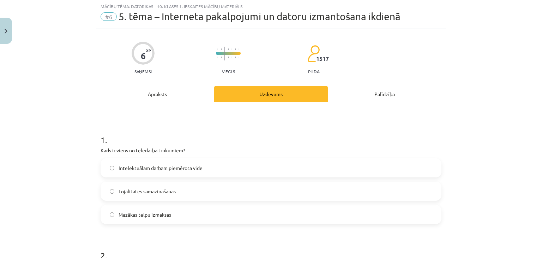
scroll to position [18, 0]
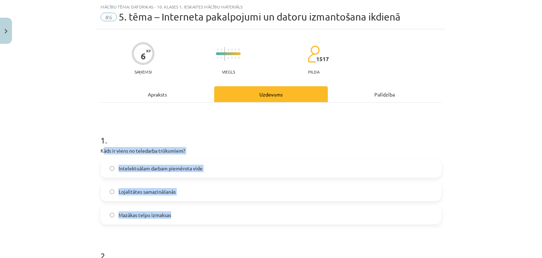
drag, startPoint x: 100, startPoint y: 150, endPoint x: 214, endPoint y: 208, distance: 128.4
click at [214, 208] on div "1 . Kāds ir viens no teledarba trūkumiem? Intelektuālam darbam piemērota vide L…" at bounding box center [271, 173] width 341 height 101
click at [144, 186] on label "Lojalitātes samazināšanās" at bounding box center [271, 192] width 340 height 18
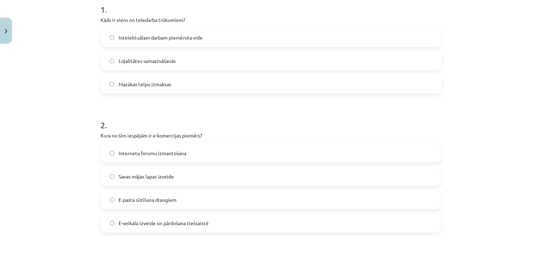
scroll to position [150, 0]
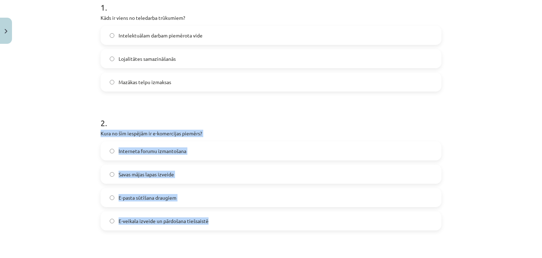
drag, startPoint x: 97, startPoint y: 132, endPoint x: 260, endPoint y: 209, distance: 180.0
click at [171, 217] on span "E-veikala izveide un pārdošana tiešsaistē" at bounding box center [164, 220] width 90 height 7
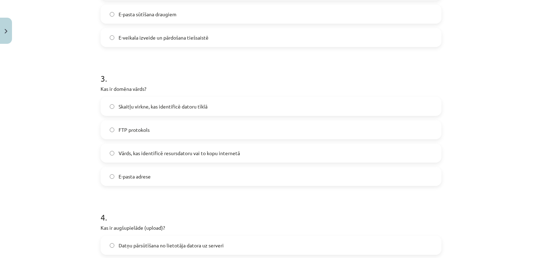
scroll to position [335, 0]
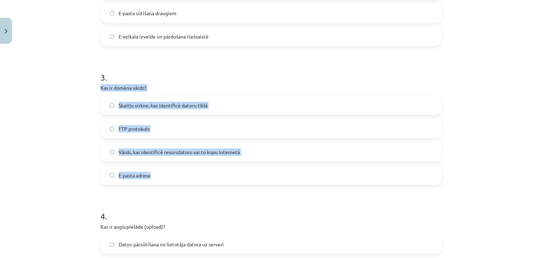
drag, startPoint x: 99, startPoint y: 88, endPoint x: 210, endPoint y: 181, distance: 145.4
click at [210, 181] on div "3 . Kas ir domēna vārds? Skaitļu virkne, kas identificē datoru tīklā FTP protok…" at bounding box center [271, 122] width 341 height 125
click at [176, 151] on span "Vārds, kas identificē resursdatoru vai to kopu internetā" at bounding box center [179, 151] width 121 height 7
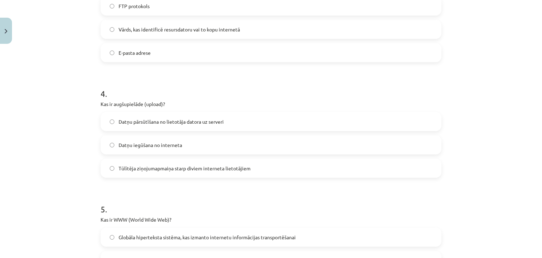
scroll to position [465, 0]
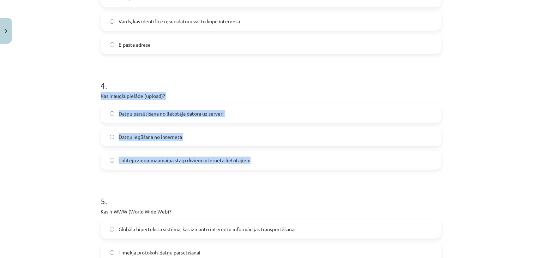
drag, startPoint x: 98, startPoint y: 95, endPoint x: 266, endPoint y: 155, distance: 178.6
click at [266, 155] on div "4 . Kas ir augšupielāde (upload)? Datņu pārsūtīšana no lietotāja datora uz serv…" at bounding box center [271, 118] width 341 height 101
click at [149, 108] on label "Datņu pārsūtīšana no lietotāja datora uz serveri" at bounding box center [271, 114] width 340 height 18
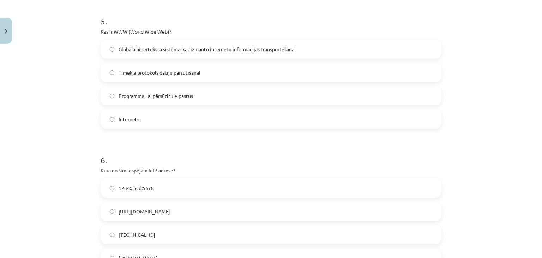
scroll to position [644, 0]
click at [329, 44] on label "Globāla hiperteksta sistēma, kas izmanto internetu informācijas transportēšanai" at bounding box center [271, 50] width 340 height 18
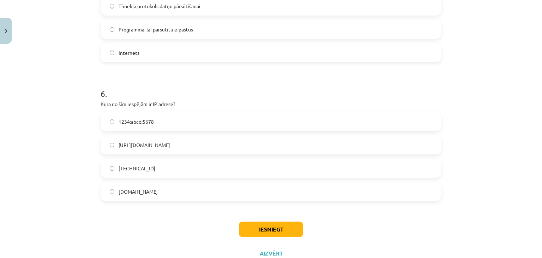
scroll to position [718, 0]
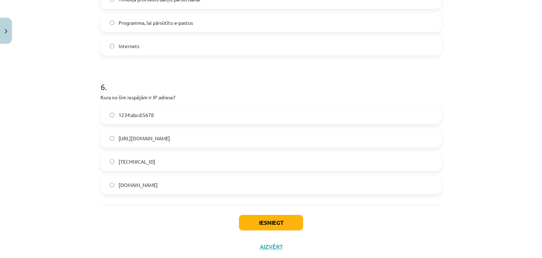
click at [239, 161] on label "[TECHNICAL_ID]" at bounding box center [271, 162] width 340 height 18
click at [279, 226] on button "Iesniegt" at bounding box center [271, 223] width 64 height 16
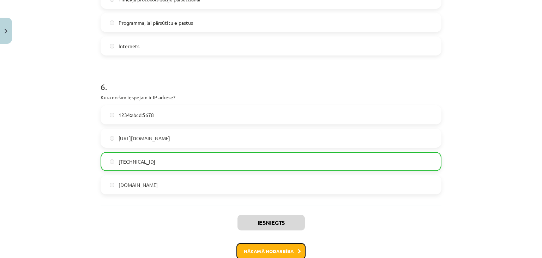
click at [264, 249] on button "Nākamā nodarbība" at bounding box center [271, 251] width 69 height 16
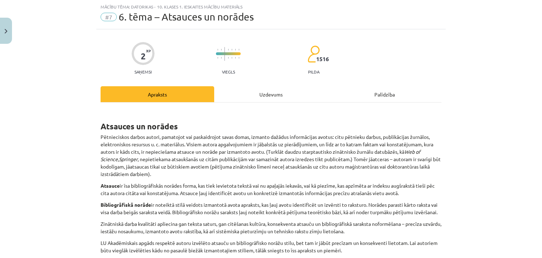
scroll to position [283, 0]
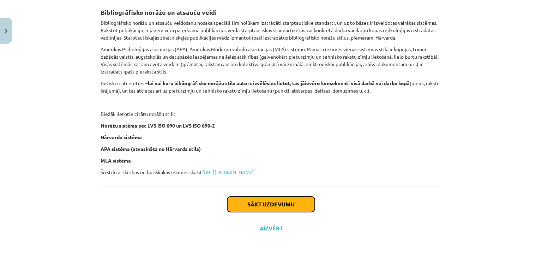
click at [240, 202] on button "Sākt uzdevumu" at bounding box center [271, 204] width 88 height 16
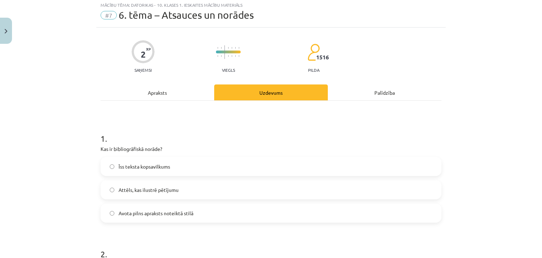
scroll to position [18, 0]
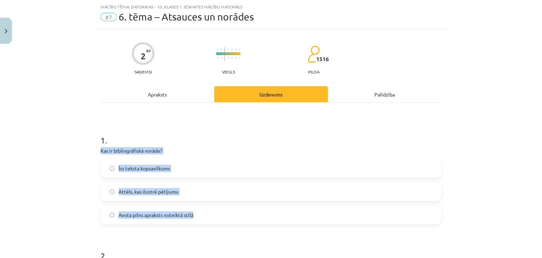
drag, startPoint x: 94, startPoint y: 149, endPoint x: 259, endPoint y: 215, distance: 177.4
click at [259, 215] on div "2 XP Saņemsi Viegls 1516 pilda Apraksts Uzdevums Palīdzība 1 . Kas ir bibliogrā…" at bounding box center [271, 216] width 350 height 375
click at [187, 211] on span "Avota pilns apraksts noteiktā stilā" at bounding box center [156, 214] width 75 height 7
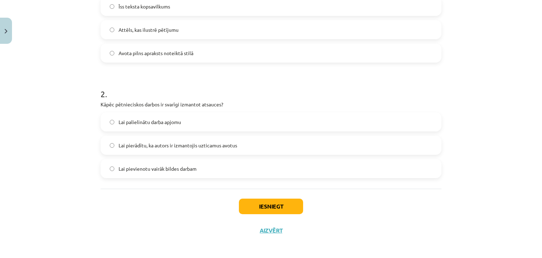
scroll to position [181, 0]
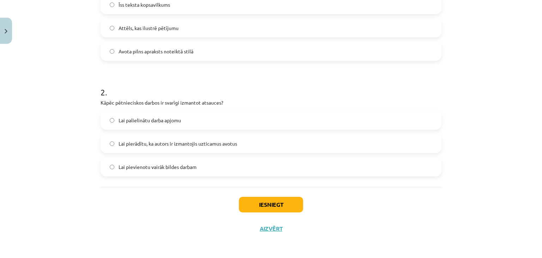
click at [330, 144] on label "Lai pierādītu, ka autors ir izmantojis uzticamus avotus" at bounding box center [271, 144] width 340 height 18
click at [264, 201] on button "Iesniegt" at bounding box center [271, 205] width 64 height 16
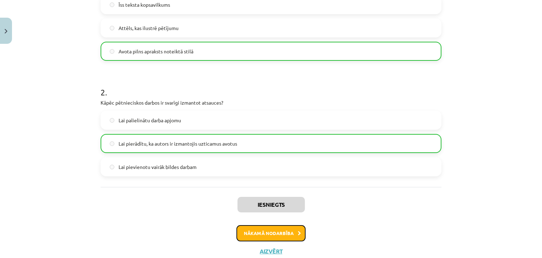
click at [279, 235] on button "Nākamā nodarbība" at bounding box center [271, 233] width 69 height 16
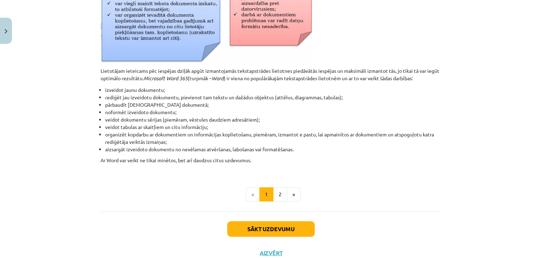
scroll to position [329, 0]
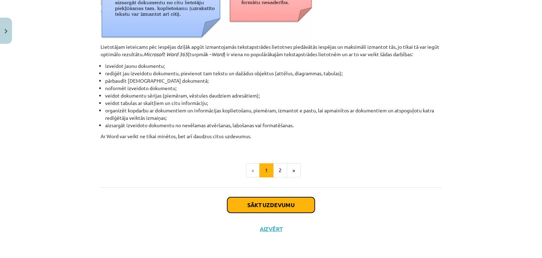
click at [263, 206] on button "Sākt uzdevumu" at bounding box center [271, 205] width 88 height 16
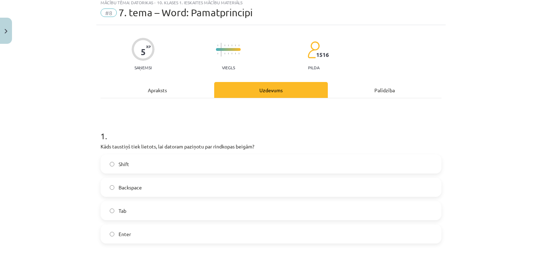
scroll to position [18, 0]
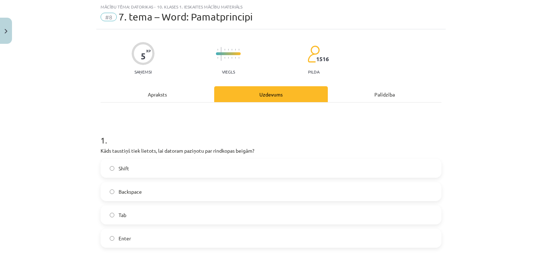
click at [257, 236] on label "Enter" at bounding box center [271, 238] width 340 height 18
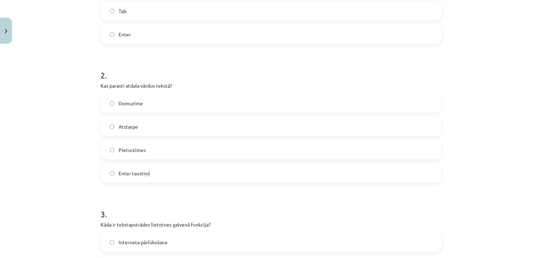
scroll to position [225, 0]
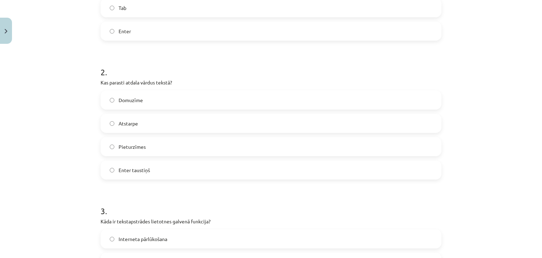
click at [269, 123] on label "Atstarpe" at bounding box center [271, 123] width 340 height 18
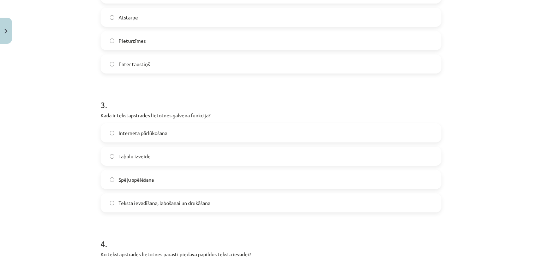
scroll to position [337, 0]
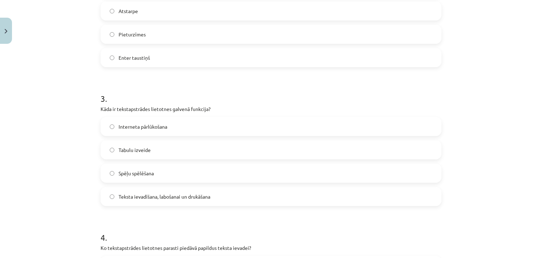
click at [348, 197] on label "Teksta ievadīšana, labošanai un drukāšana" at bounding box center [271, 196] width 340 height 18
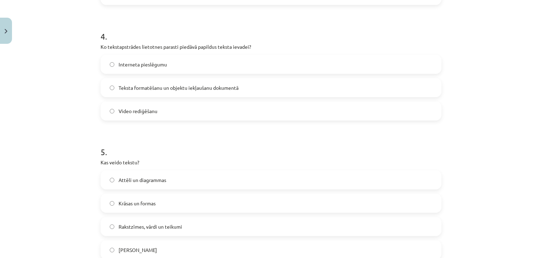
scroll to position [542, 0]
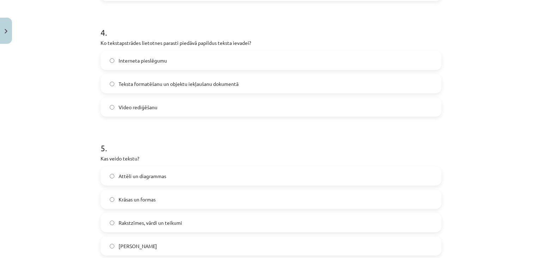
click at [216, 81] on span "Teksta formatēšanu un objektu iekļaušanu dokumentā" at bounding box center [179, 83] width 120 height 7
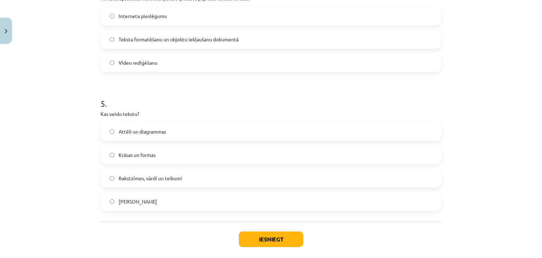
scroll to position [594, 0]
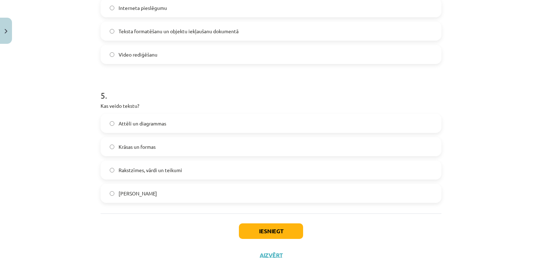
click at [201, 166] on label "Rakstzīmes, vārdi un teikumi" at bounding box center [271, 170] width 340 height 18
click at [271, 235] on button "Iesniegt" at bounding box center [271, 231] width 64 height 16
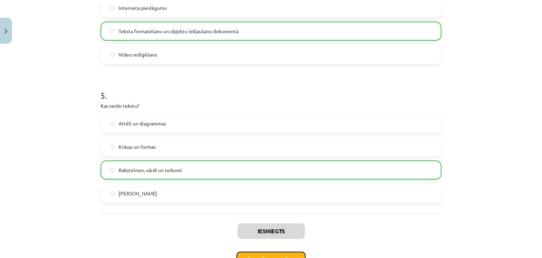
click at [271, 254] on button "Nākamā nodarbība" at bounding box center [271, 259] width 69 height 16
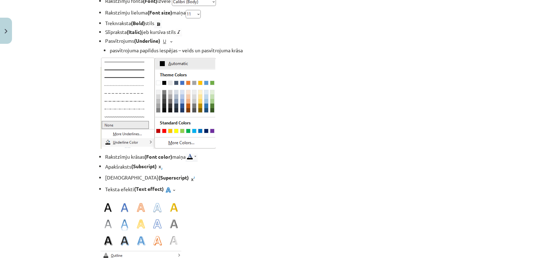
scroll to position [1414, 0]
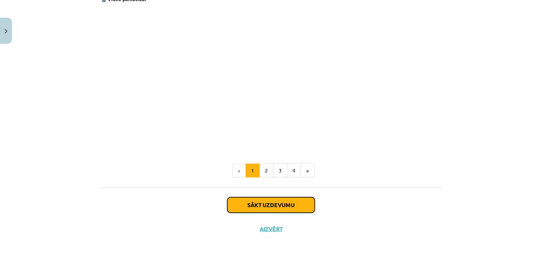
click at [232, 203] on button "Sākt uzdevumu" at bounding box center [271, 205] width 88 height 16
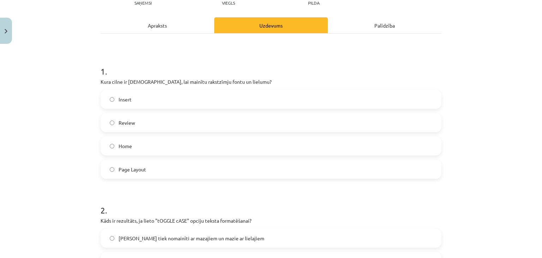
scroll to position [85, 0]
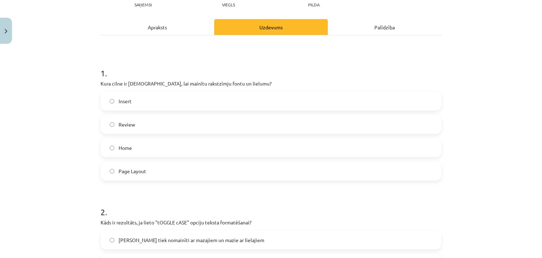
click at [130, 98] on label "Insert" at bounding box center [271, 101] width 340 height 18
click at [304, 119] on label "Review" at bounding box center [271, 124] width 340 height 18
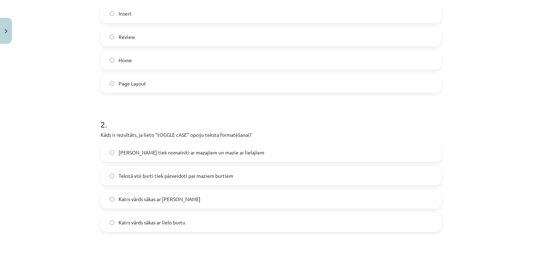
scroll to position [181, 0]
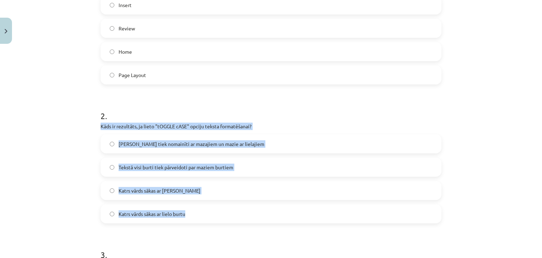
drag, startPoint x: 98, startPoint y: 123, endPoint x: 224, endPoint y: 205, distance: 150.7
click at [224, 205] on div "2 . Kāds ir rezultāts, ja lieto "tOGGLE cASE" opciju teksta formatēšanai? Lieli…" at bounding box center [271, 161] width 341 height 125
click at [150, 141] on span "[PERSON_NAME] tiek nomainīti ar mazajiem un mazie ar lielajiem" at bounding box center [192, 143] width 146 height 7
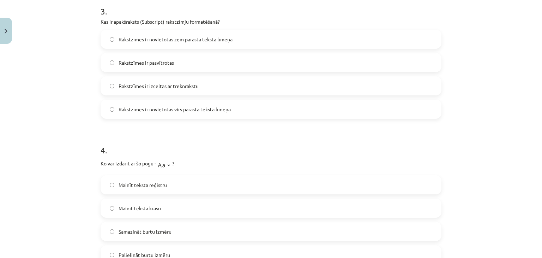
scroll to position [425, 0]
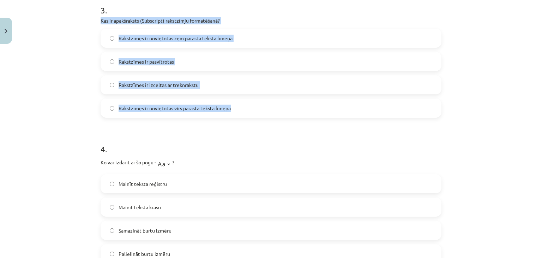
drag, startPoint x: 96, startPoint y: 19, endPoint x: 266, endPoint y: 95, distance: 185.2
click at [266, 95] on div "5 XP Saņemsi Viegls 1516 pilda Apraksts Uzdevums Palīdzība 1 . Kura cilne ir [D…" at bounding box center [271, 44] width 350 height 844
click at [195, 37] on span "Rakstzīmes ir novietotas zem parastā teksta līmeņa" at bounding box center [176, 38] width 114 height 7
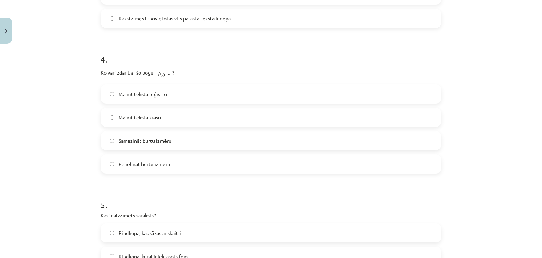
scroll to position [520, 0]
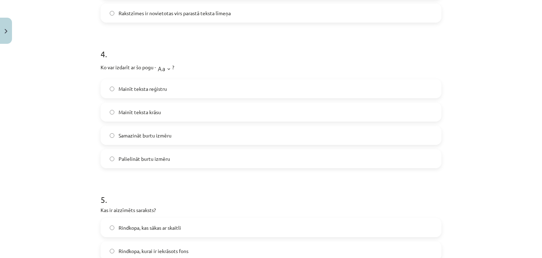
click at [123, 134] on span "Samazināt burtu izmēru" at bounding box center [145, 135] width 53 height 7
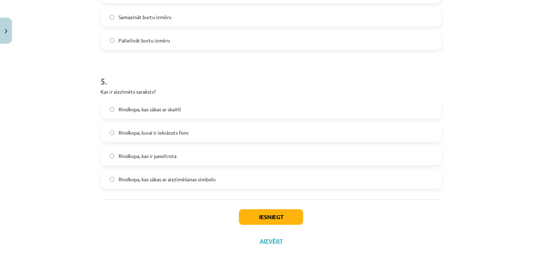
scroll to position [637, 0]
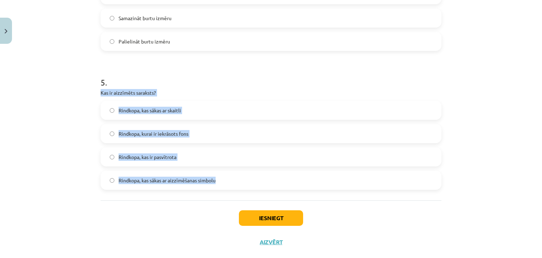
drag, startPoint x: 99, startPoint y: 93, endPoint x: 221, endPoint y: 181, distance: 150.5
click at [221, 181] on div "5 . Kas ir aizzīmēts saraksts? Rindkopa, kas sākas ar skaitli Rindkopa, kurai i…" at bounding box center [271, 127] width 341 height 125
click at [216, 180] on label "Rindkopa, kas sākas ar aizzīmēšanas simbolu" at bounding box center [271, 180] width 340 height 18
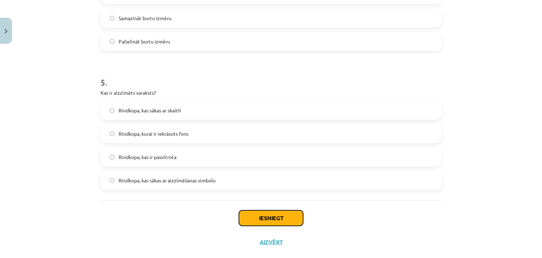
click at [285, 221] on button "Iesniegt" at bounding box center [271, 218] width 64 height 16
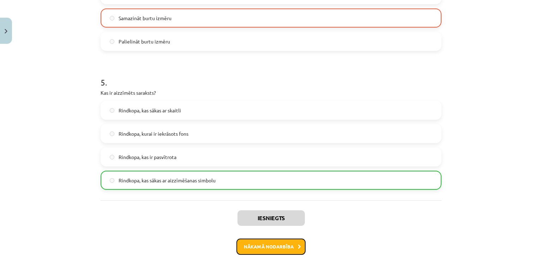
click at [266, 246] on button "Nākamā nodarbība" at bounding box center [271, 246] width 69 height 16
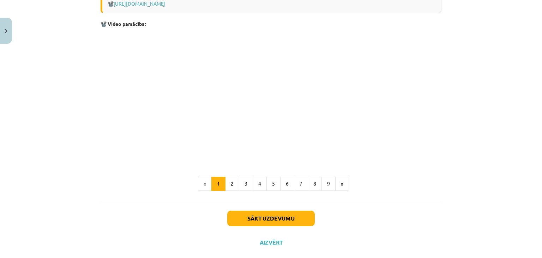
scroll to position [1487, 0]
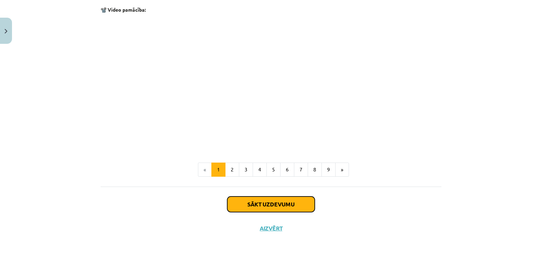
click at [264, 202] on button "Sākt uzdevumu" at bounding box center [271, 204] width 88 height 16
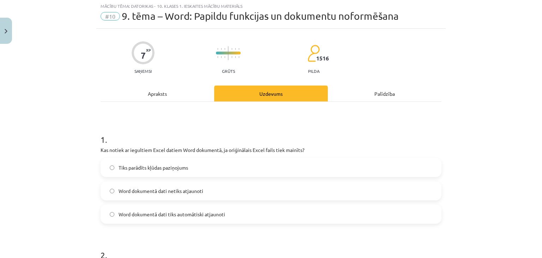
scroll to position [18, 0]
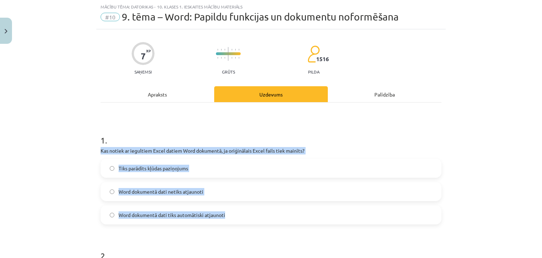
drag, startPoint x: 98, startPoint y: 150, endPoint x: 230, endPoint y: 205, distance: 142.8
click at [230, 205] on div "1 . Kas notiek ar iegultiem Excel datiem Word dokumentā, ja oriģinālais Excel f…" at bounding box center [271, 173] width 341 height 101
click at [136, 193] on span "Word dokumentā dati netiks atjaunoti" at bounding box center [161, 191] width 85 height 7
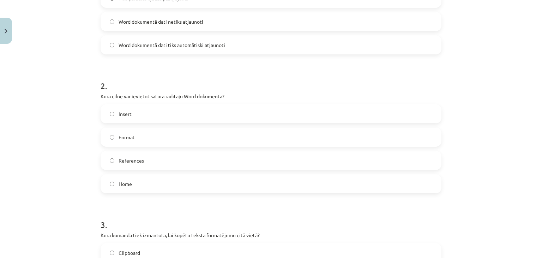
scroll to position [191, 0]
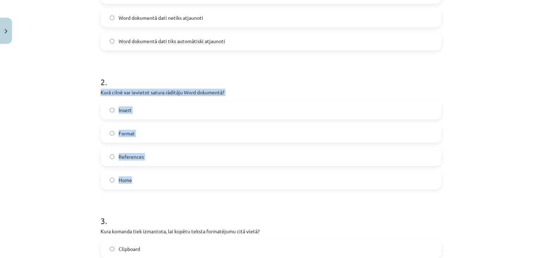
drag, startPoint x: 98, startPoint y: 93, endPoint x: 198, endPoint y: 181, distance: 133.6
click at [198, 181] on div "2 . Kurā cilnē var ievietot satura rādītāju Word dokumentā? Insert Format Refer…" at bounding box center [271, 127] width 341 height 125
click at [124, 156] on span "References" at bounding box center [131, 156] width 25 height 7
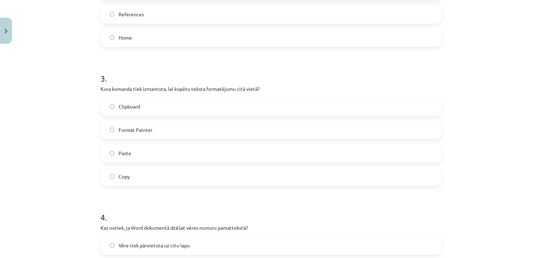
scroll to position [336, 0]
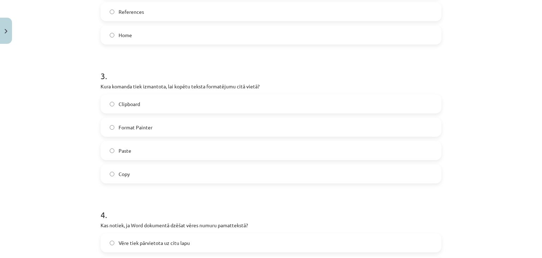
click at [221, 173] on label "Copy" at bounding box center [271, 174] width 340 height 18
click at [229, 149] on label "Paste" at bounding box center [271, 151] width 340 height 18
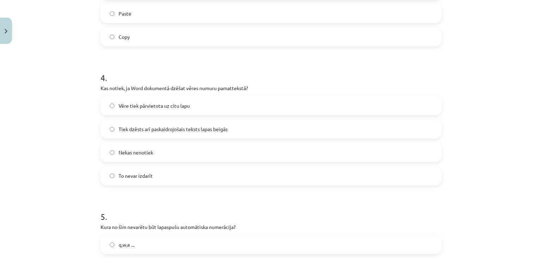
scroll to position [472, 0]
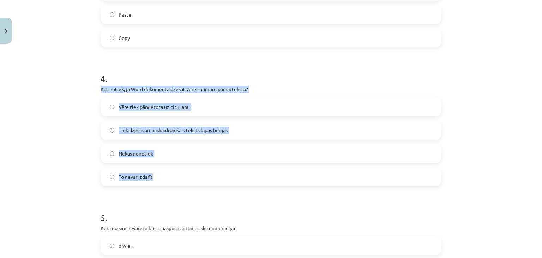
drag, startPoint x: 98, startPoint y: 88, endPoint x: 223, endPoint y: 177, distance: 153.7
click at [223, 177] on div "4 . Kas notiek, ja Word dokumentā dzēšat vēres numuru pamattekstā? Vēre tiek pā…" at bounding box center [271, 123] width 341 height 125
click at [266, 127] on label "Tiek dzēsts arī paskaidrojošais teksts lapas beigās" at bounding box center [271, 130] width 340 height 18
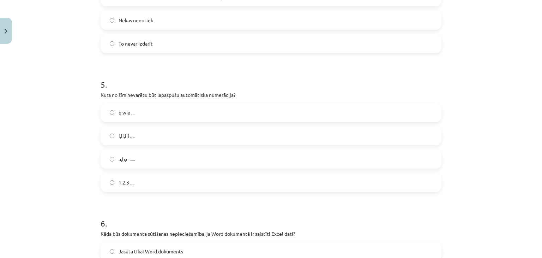
scroll to position [610, 0]
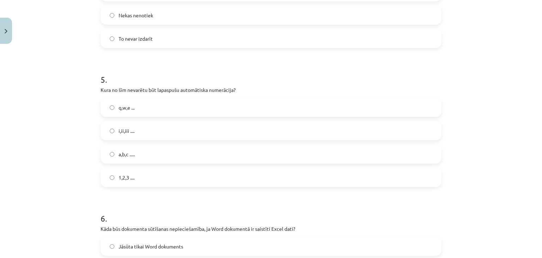
click at [298, 108] on label "q,w,e ..." at bounding box center [271, 108] width 340 height 18
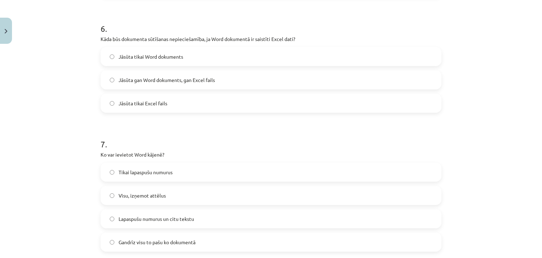
scroll to position [801, 0]
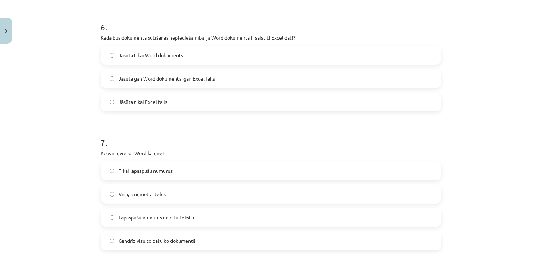
click at [186, 76] on span "Jāsūta gan Word dokuments, gan Excel fails" at bounding box center [167, 78] width 96 height 7
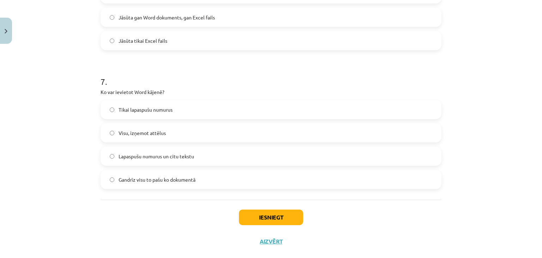
scroll to position [866, 0]
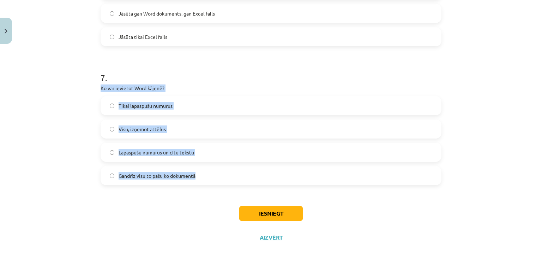
drag, startPoint x: 98, startPoint y: 87, endPoint x: 209, endPoint y: 171, distance: 139.6
click at [209, 171] on div "7 . Ko var ievietot Word kājenē? Tikai lapaspušu numurus Visu, izņemot attēlus …" at bounding box center [271, 122] width 341 height 125
click at [145, 173] on span "Gandrīz visu to pašu ko dokumentā" at bounding box center [157, 175] width 77 height 7
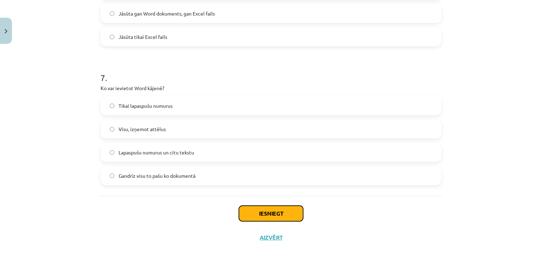
click at [265, 214] on button "Iesniegt" at bounding box center [271, 213] width 64 height 16
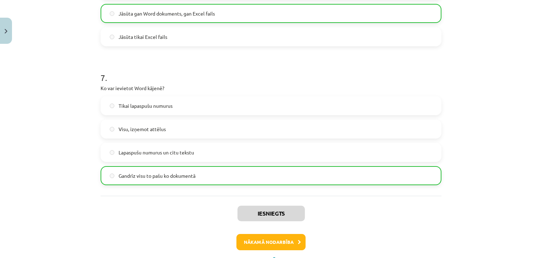
drag, startPoint x: 265, startPoint y: 214, endPoint x: 270, endPoint y: 242, distance: 28.0
click at [270, 242] on div "Iesniegts Nākamā nodarbība Aizvērt" at bounding box center [271, 232] width 341 height 72
click at [270, 242] on button "Nākamā nodarbība" at bounding box center [271, 242] width 69 height 16
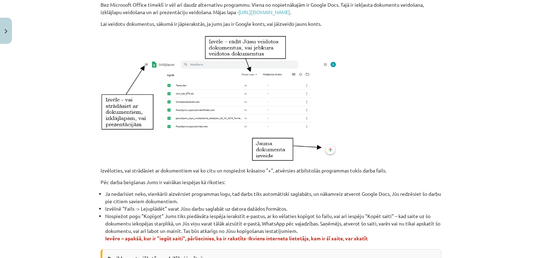
scroll to position [378, 0]
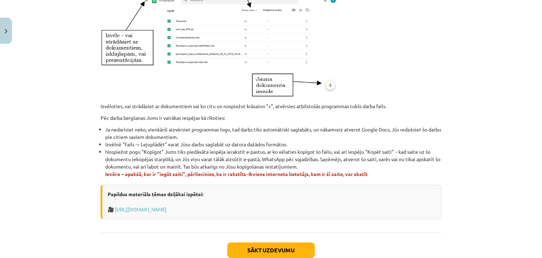
click at [275, 237] on div "Sākt uzdevumu Aizvērt" at bounding box center [271, 256] width 341 height 49
click at [272, 245] on button "Sākt uzdevumu" at bounding box center [271, 250] width 88 height 16
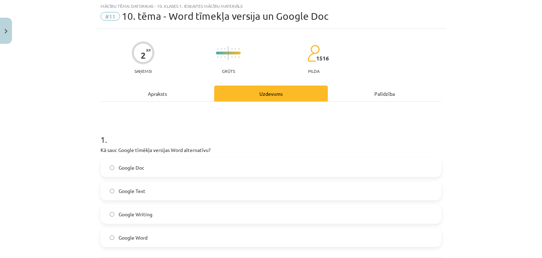
scroll to position [18, 0]
click at [233, 162] on label "Google Doc" at bounding box center [271, 168] width 340 height 18
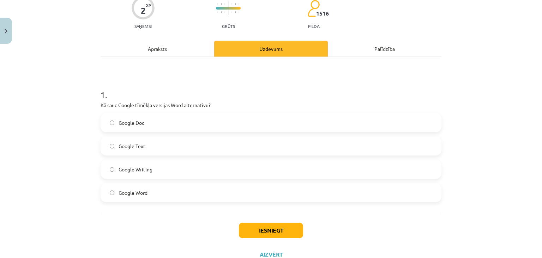
scroll to position [89, 0]
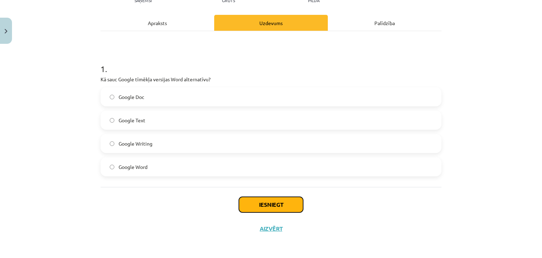
click at [276, 210] on button "Iesniegt" at bounding box center [271, 205] width 64 height 16
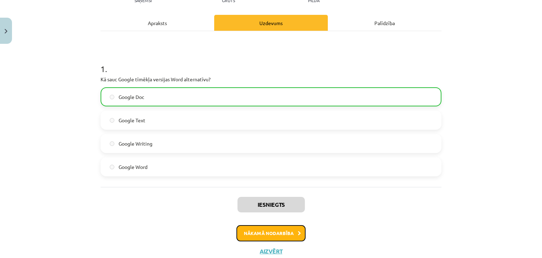
click at [273, 228] on button "Nākamā nodarbība" at bounding box center [271, 233] width 69 height 16
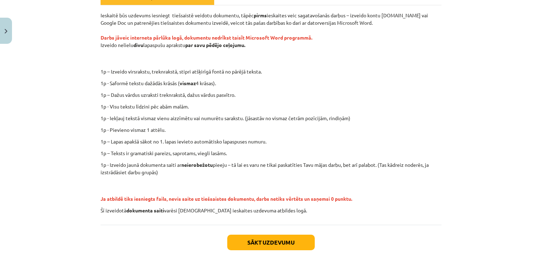
scroll to position [114, 0]
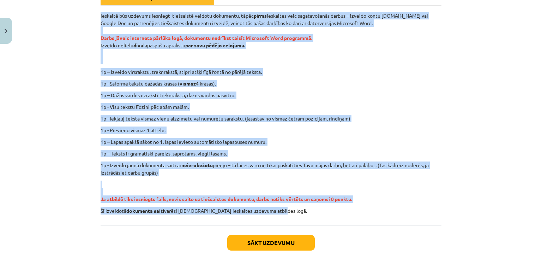
drag, startPoint x: 98, startPoint y: 14, endPoint x: 361, endPoint y: 216, distance: 331.8
click at [361, 216] on div "Ieskaitē būs uzdevums iesniegt tiešsaistē veidotu dokumentu, tāpēc pirms ieskai…" at bounding box center [271, 115] width 341 height 219
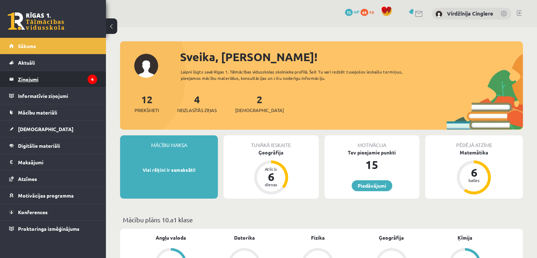
click at [85, 80] on legend "Ziņojumi 4" at bounding box center [57, 79] width 79 height 16
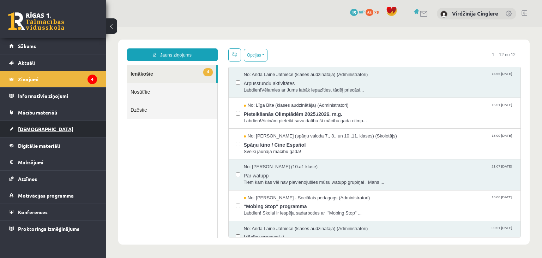
click at [40, 130] on link "[DEMOGRAPHIC_DATA]" at bounding box center [53, 129] width 88 height 16
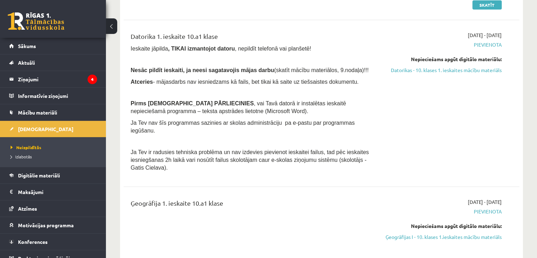
scroll to position [114, 0]
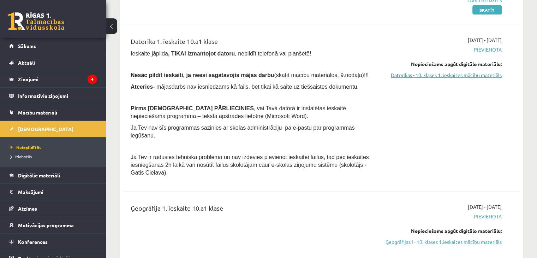
click at [471, 74] on link "Datorikas - 10. klases 1. ieskaites mācību materiāls" at bounding box center [443, 74] width 117 height 7
